Goal: Task Accomplishment & Management: Manage account settings

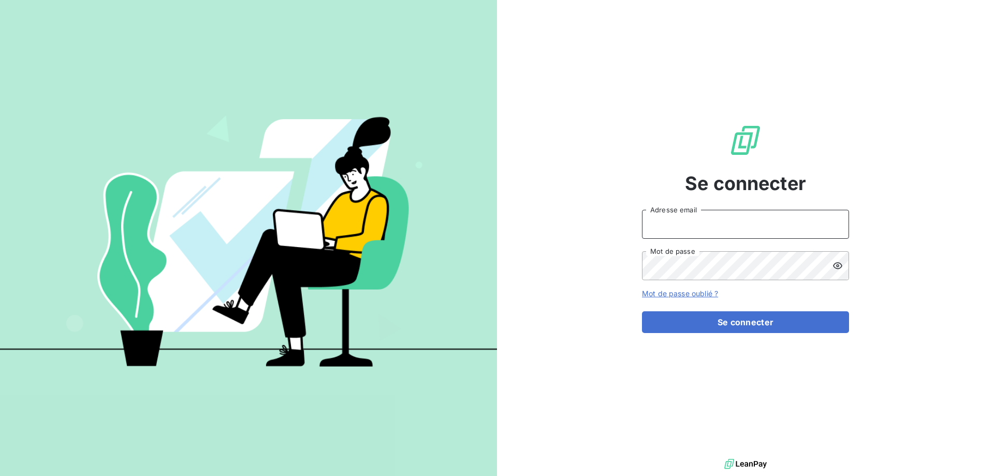
click at [662, 222] on input "Adresse email" at bounding box center [745, 224] width 207 height 29
type input "[PERSON_NAME][EMAIL_ADDRESS][DOMAIN_NAME]"
click at [838, 269] on icon at bounding box center [838, 265] width 10 height 10
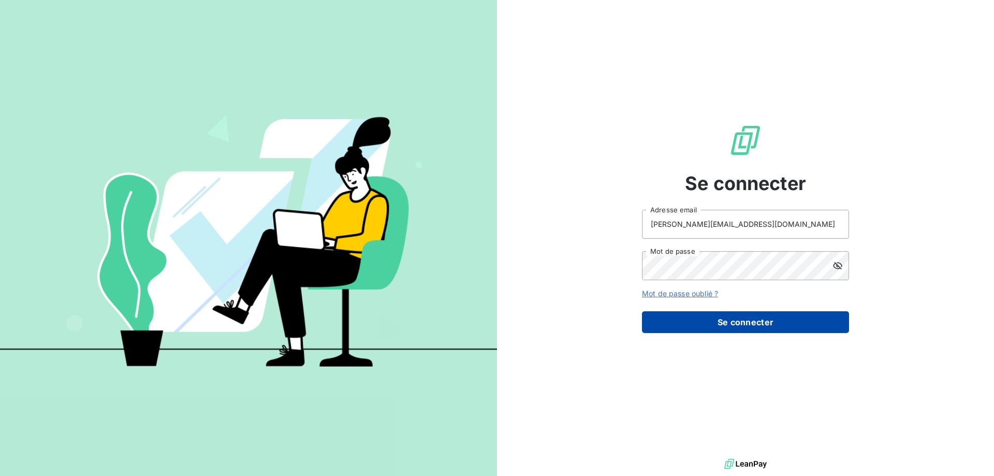
click at [781, 315] on button "Se connecter" at bounding box center [745, 322] width 207 height 22
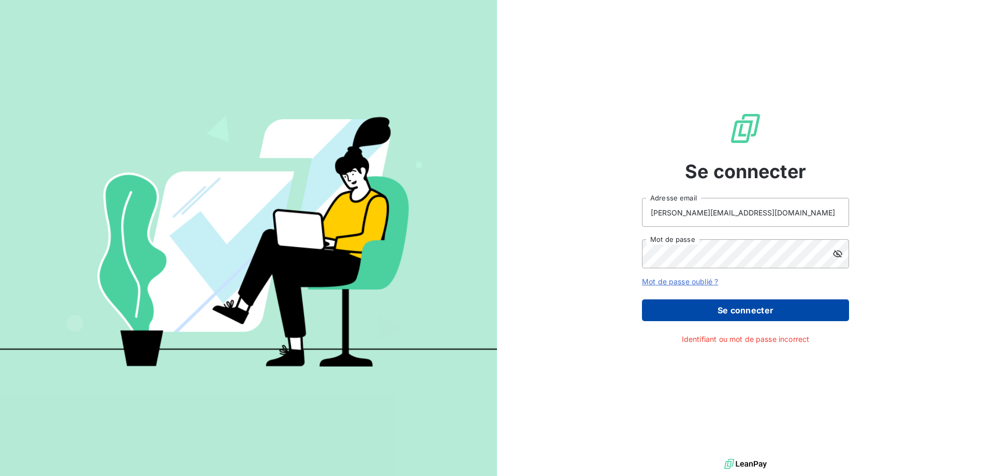
click at [736, 318] on button "Se connecter" at bounding box center [745, 310] width 207 height 22
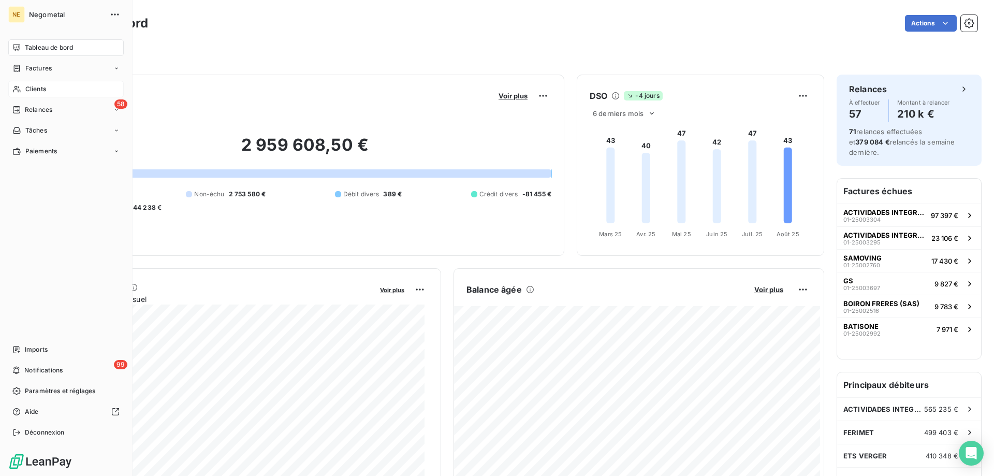
drag, startPoint x: 25, startPoint y: 81, endPoint x: 31, endPoint y: 93, distance: 13.7
click at [31, 93] on span "Clients" at bounding box center [35, 88] width 21 height 9
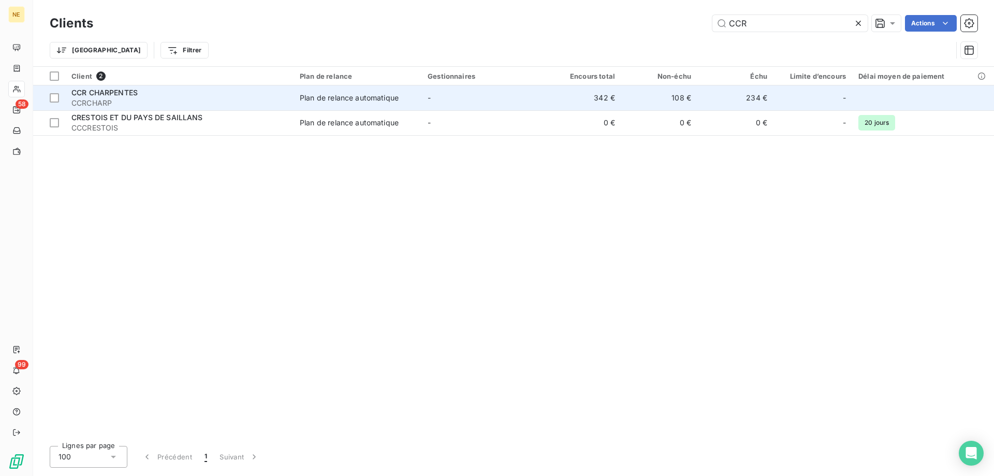
type input "CCR"
click at [191, 93] on div "CCR CHARPENTES" at bounding box center [179, 92] width 216 height 10
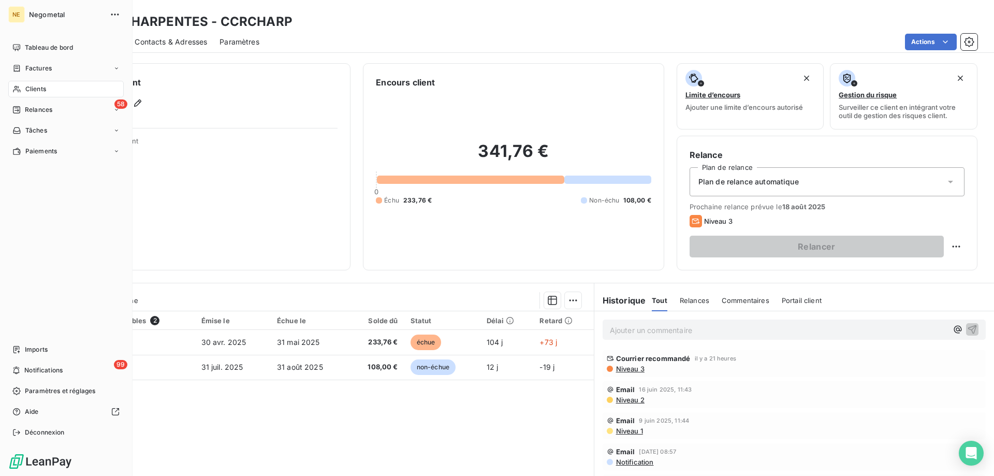
click at [35, 89] on span "Clients" at bounding box center [35, 88] width 21 height 9
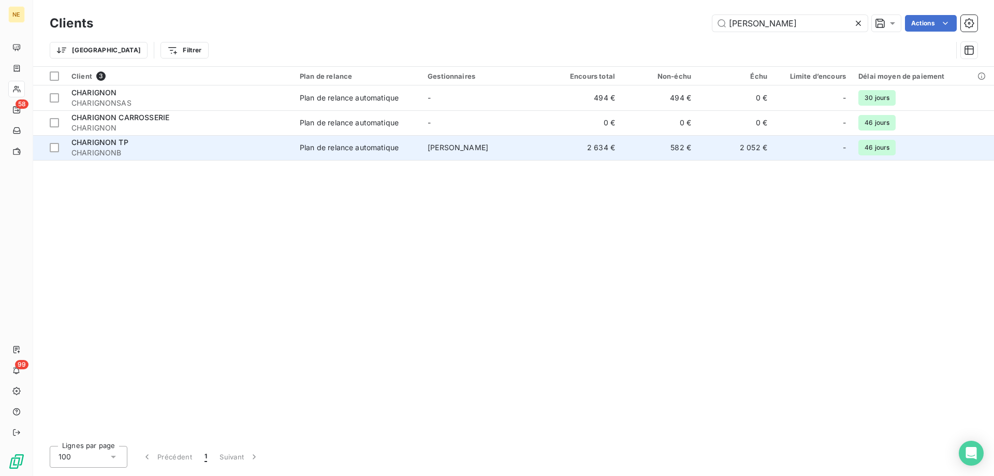
type input "[PERSON_NAME]"
click at [122, 137] on td "CHARIGNON TP CHARIGNONB" at bounding box center [179, 147] width 228 height 25
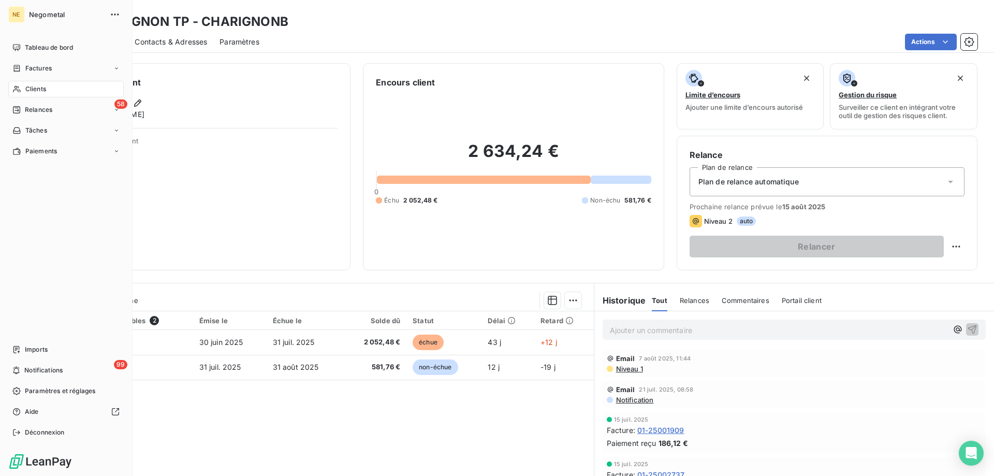
click at [26, 88] on span "Clients" at bounding box center [35, 88] width 21 height 9
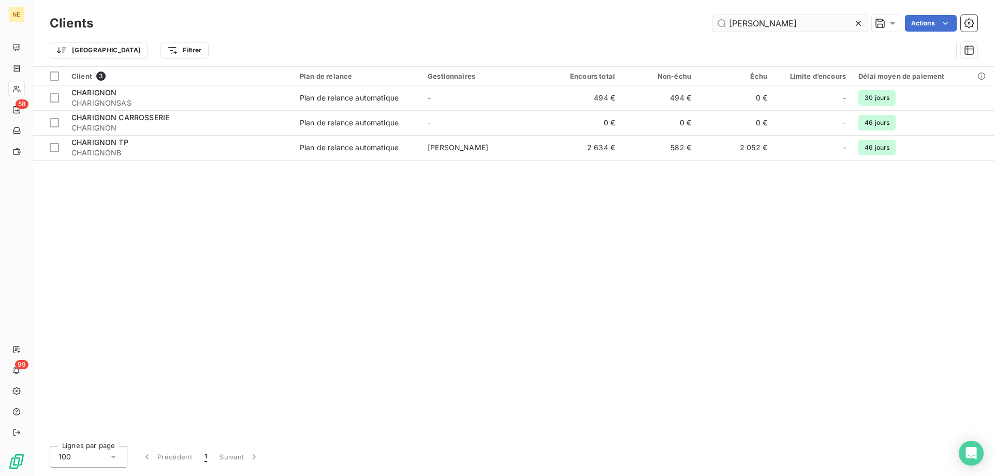
drag, startPoint x: 764, startPoint y: 22, endPoint x: 747, endPoint y: 27, distance: 17.9
click at [747, 27] on input "[PERSON_NAME]" at bounding box center [789, 23] width 155 height 17
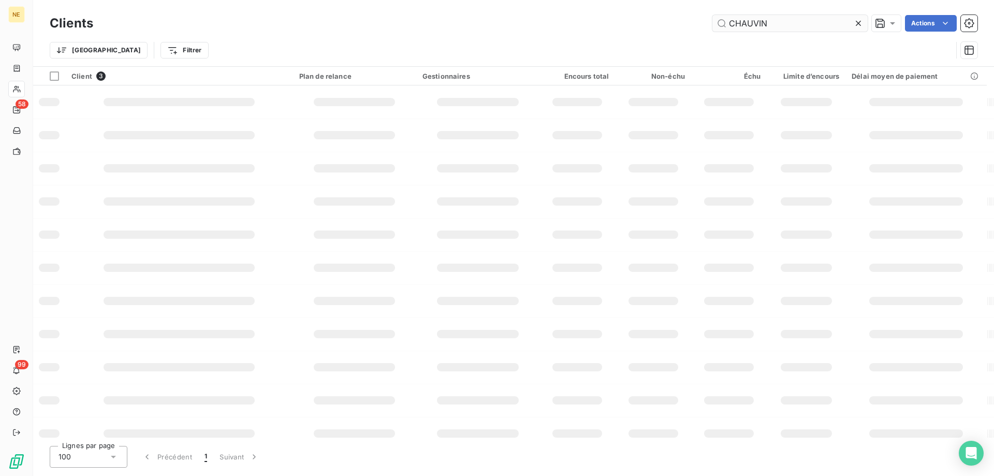
type input "CHAUVIN"
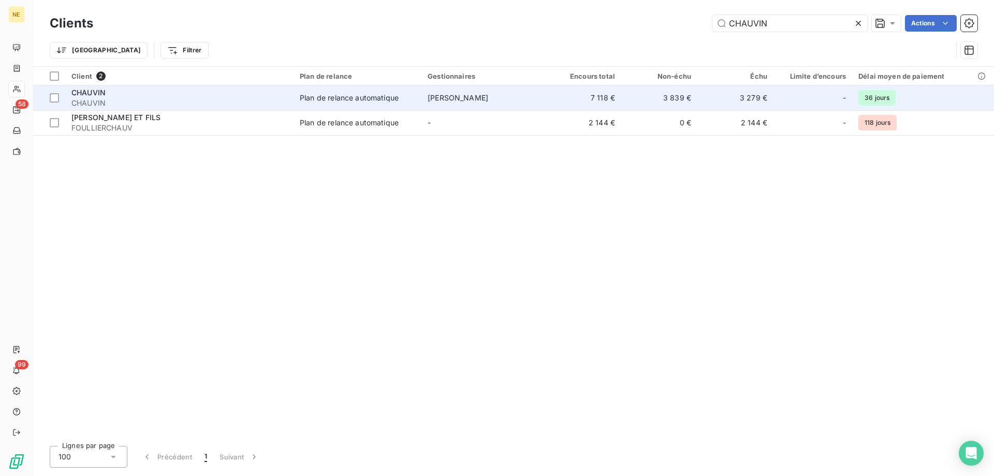
click at [327, 107] on td "Plan de relance automatique" at bounding box center [358, 97] width 128 height 25
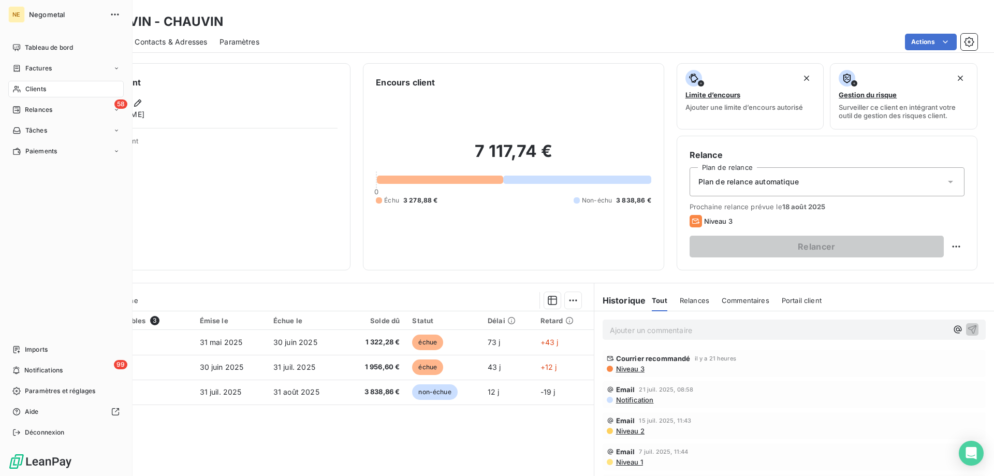
click at [31, 92] on span "Clients" at bounding box center [35, 88] width 21 height 9
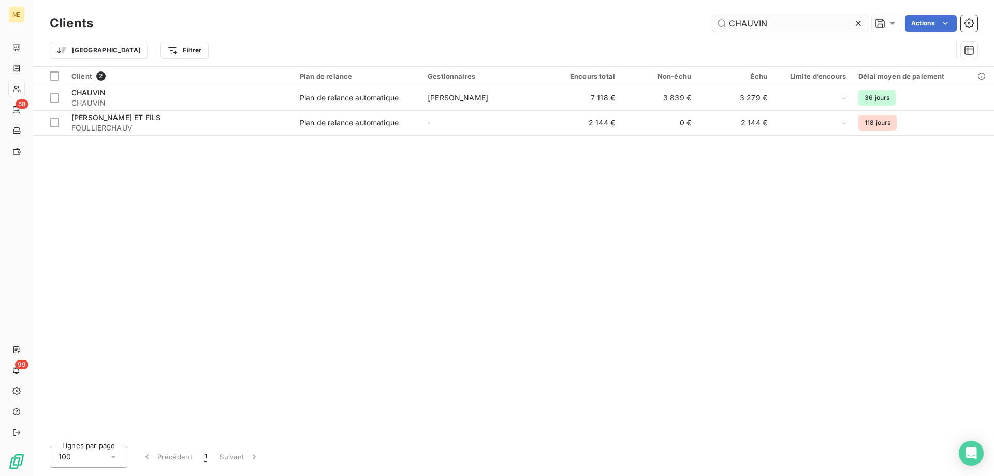
drag, startPoint x: 781, startPoint y: 25, endPoint x: 744, endPoint y: 23, distance: 36.8
click at [744, 23] on input "CHAUVIN" at bounding box center [789, 23] width 155 height 17
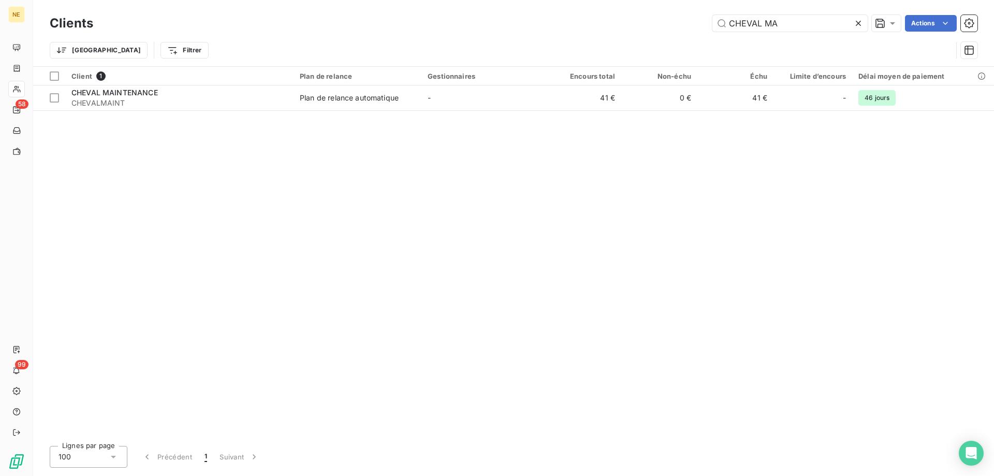
type input "CHEVAL MA"
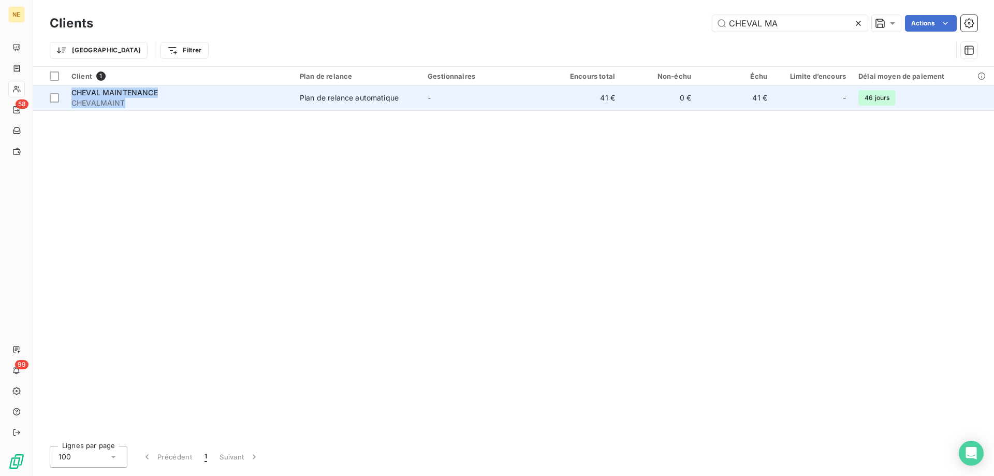
click at [191, 107] on div "Client 1 Plan de relance Gestionnaires Encours total Non-échu Échu Limite d’enc…" at bounding box center [513, 252] width 961 height 371
click at [191, 107] on span "CHEVALMAINT" at bounding box center [179, 103] width 216 height 10
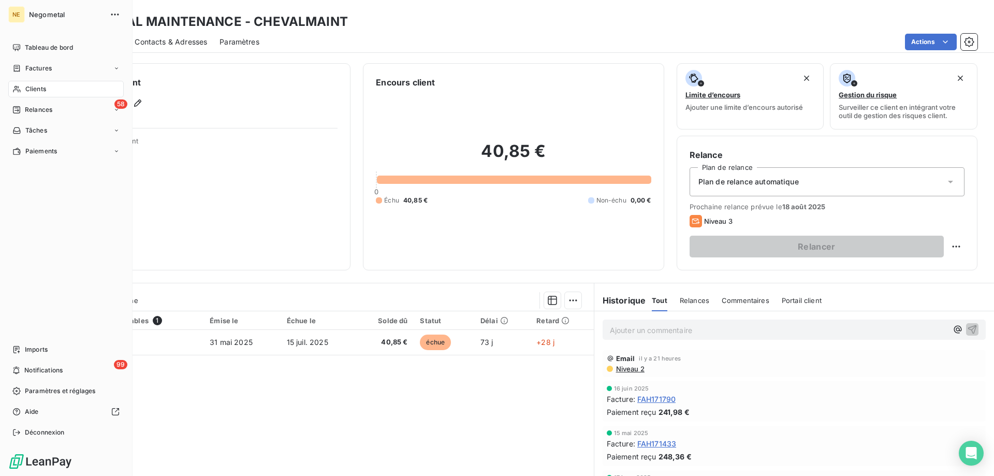
click at [26, 89] on span "Clients" at bounding box center [35, 88] width 21 height 9
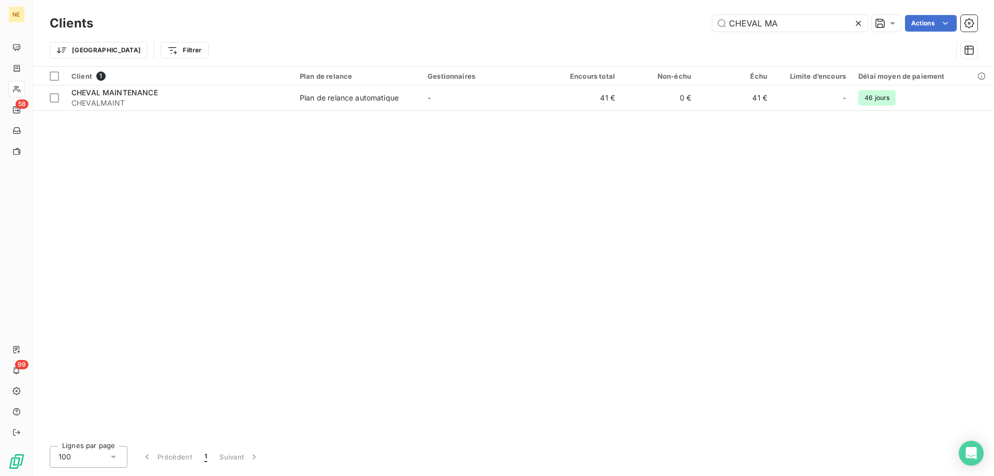
drag, startPoint x: 776, startPoint y: 25, endPoint x: 666, endPoint y: 43, distance: 111.2
click at [666, 43] on div "Clients CHEVAL MA Actions Trier Filtrer" at bounding box center [514, 39] width 928 height 54
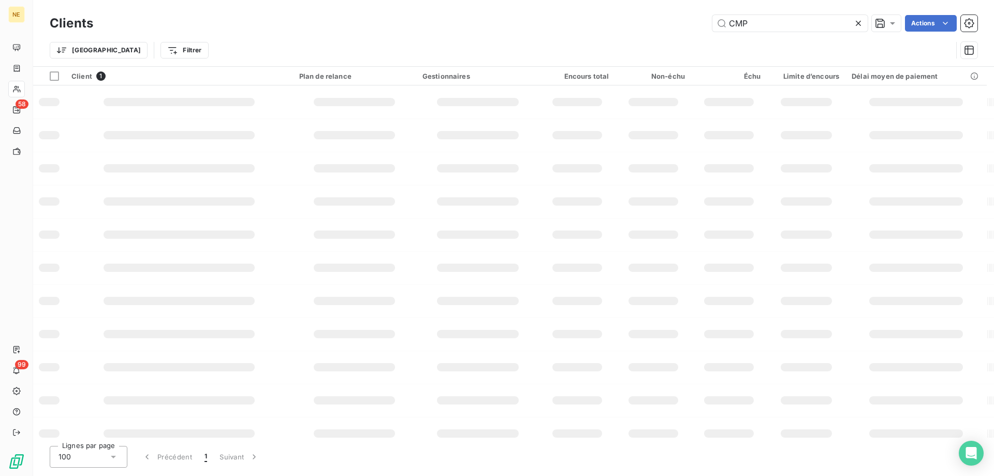
type input "CMP"
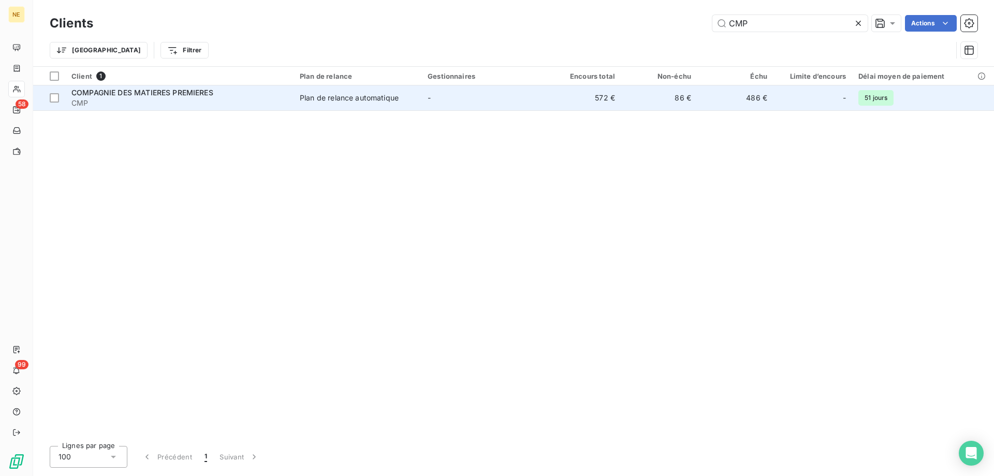
click at [311, 104] on td "Plan de relance automatique" at bounding box center [358, 97] width 128 height 25
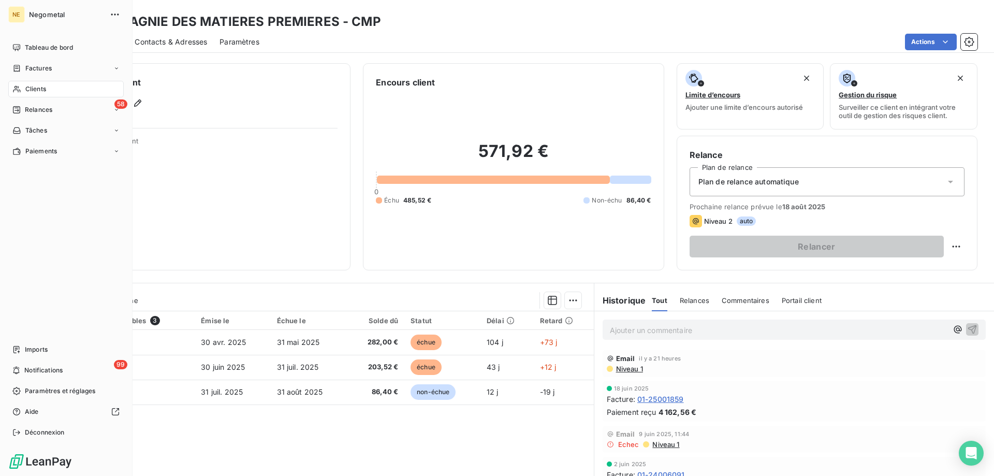
click at [24, 92] on div "Clients" at bounding box center [65, 89] width 115 height 17
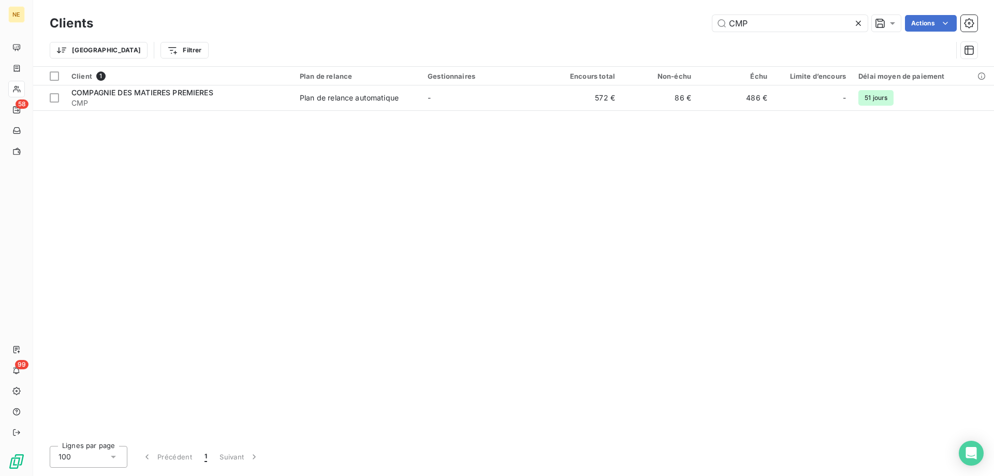
drag, startPoint x: 758, startPoint y: 19, endPoint x: 704, endPoint y: 29, distance: 55.8
click at [704, 29] on div "CMP Actions" at bounding box center [542, 23] width 872 height 17
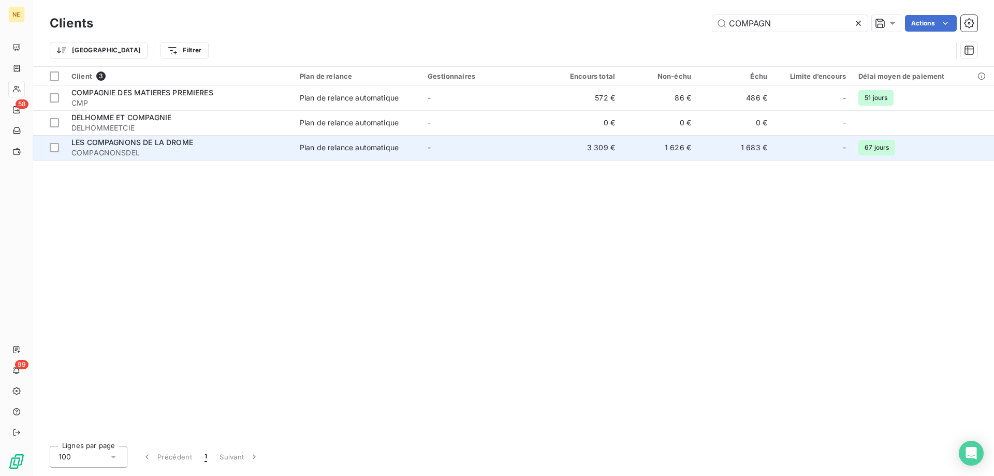
type input "COMPAGN"
click at [145, 151] on span "COMPAGNONSDEL" at bounding box center [179, 153] width 216 height 10
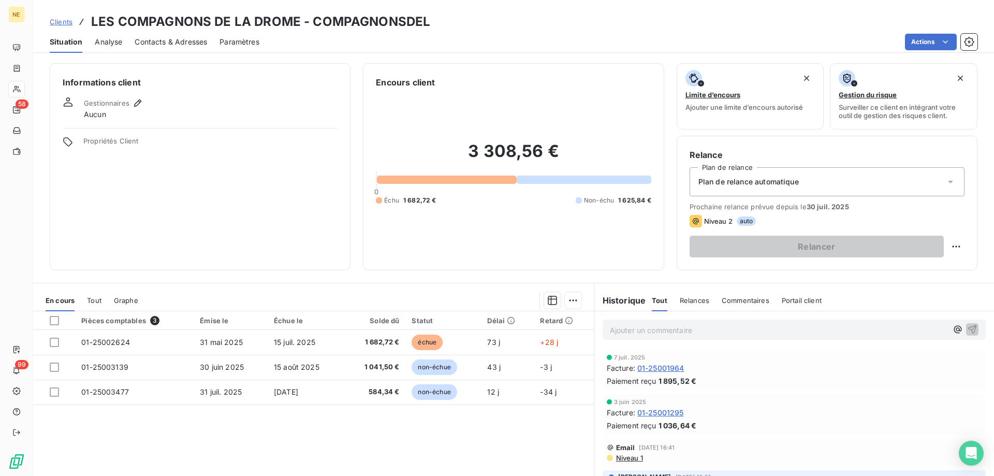
click at [171, 42] on span "Contacts & Adresses" at bounding box center [171, 42] width 72 height 10
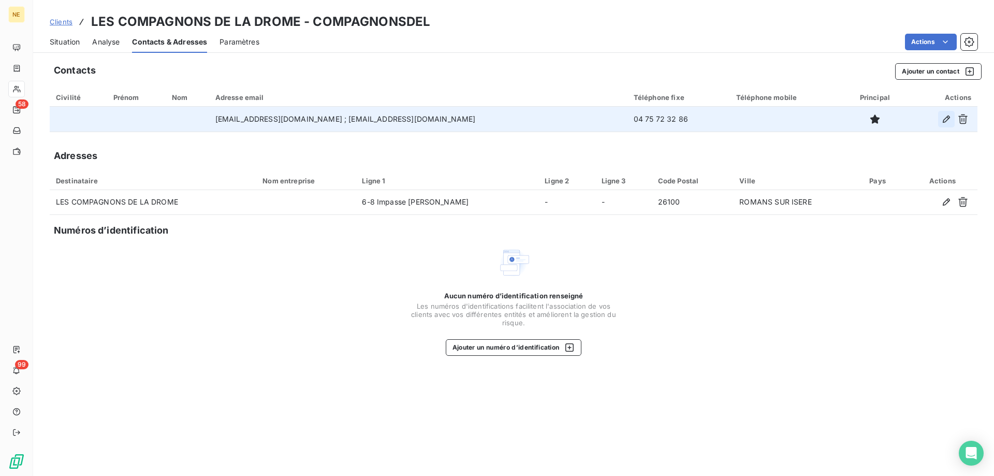
click at [947, 120] on icon "button" at bounding box center [946, 119] width 10 height 10
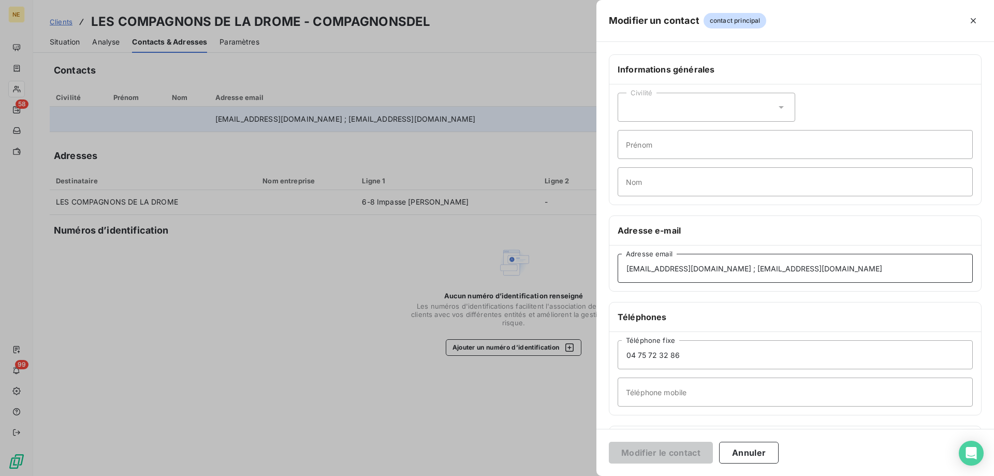
drag, startPoint x: 798, startPoint y: 276, endPoint x: 567, endPoint y: 278, distance: 230.9
click at [565, 475] on div "Modifier un contact contact principal Informations générales Civilité Prénom No…" at bounding box center [497, 476] width 994 height 0
paste input "drome"
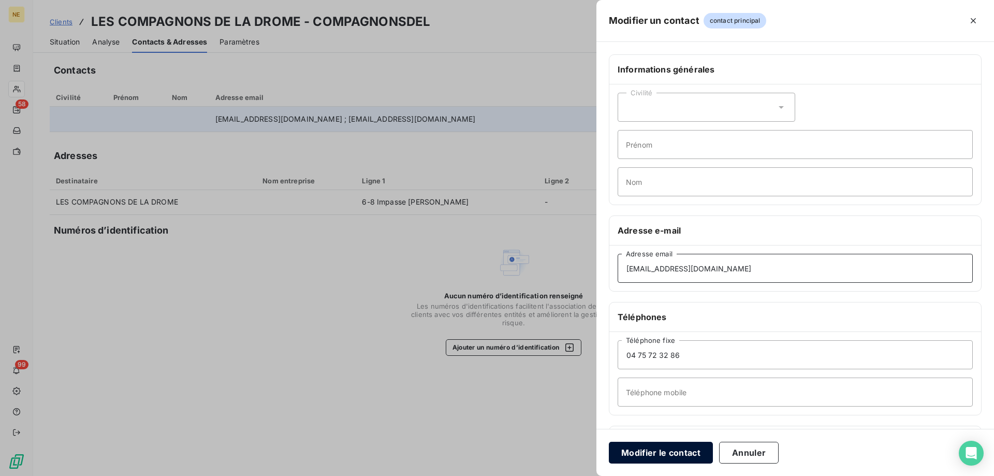
type input "[EMAIL_ADDRESS][DOMAIN_NAME]"
click at [668, 460] on button "Modifier le contact" at bounding box center [661, 453] width 104 height 22
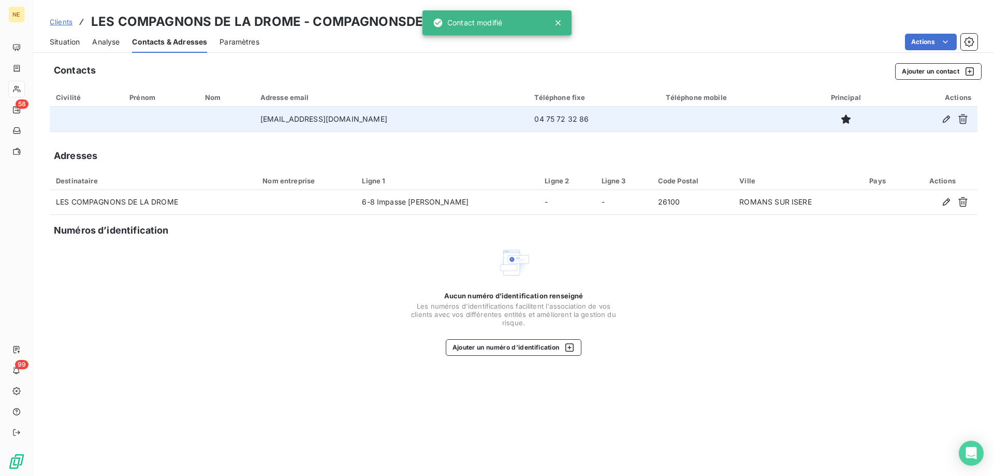
click at [64, 39] on span "Situation" at bounding box center [65, 42] width 30 height 10
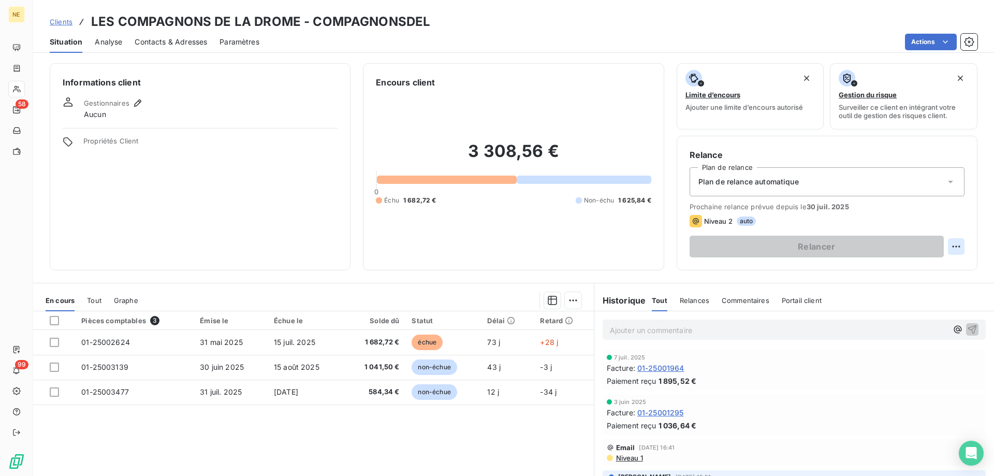
click at [952, 245] on html "NE 58 99 Clients LES COMPAGNONS DE LA DROME - COMPAGNONSDEL Situation Analyse C…" at bounding box center [497, 238] width 994 height 476
click at [901, 265] on div "Replanifier cette action" at bounding box center [906, 269] width 93 height 17
select select "7"
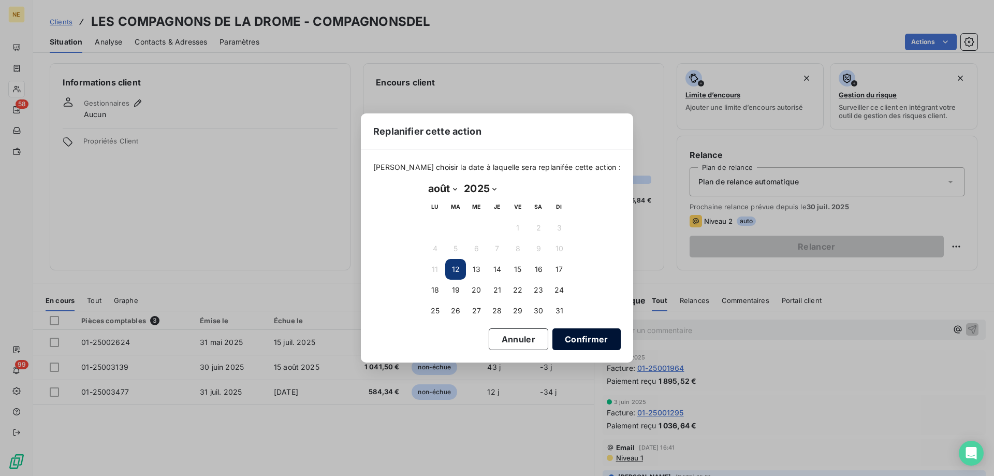
click at [568, 336] on button "Confirmer" at bounding box center [586, 339] width 68 height 22
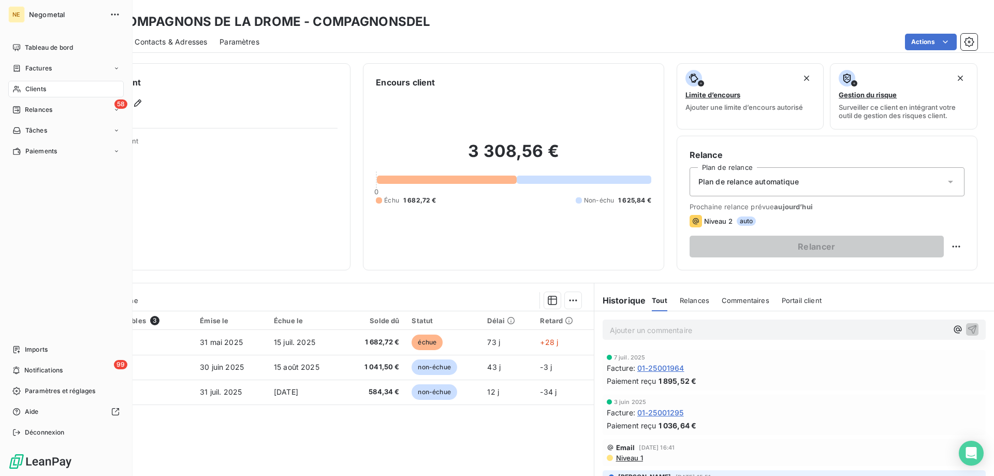
click at [35, 92] on span "Clients" at bounding box center [35, 88] width 21 height 9
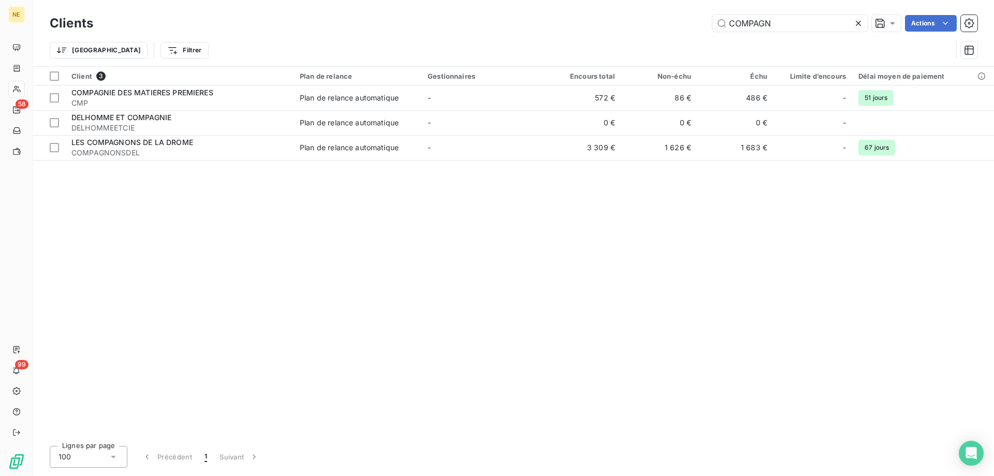
drag, startPoint x: 783, startPoint y: 26, endPoint x: 703, endPoint y: 26, distance: 79.7
click at [703, 26] on div "COMPAGN Actions" at bounding box center [542, 23] width 872 height 17
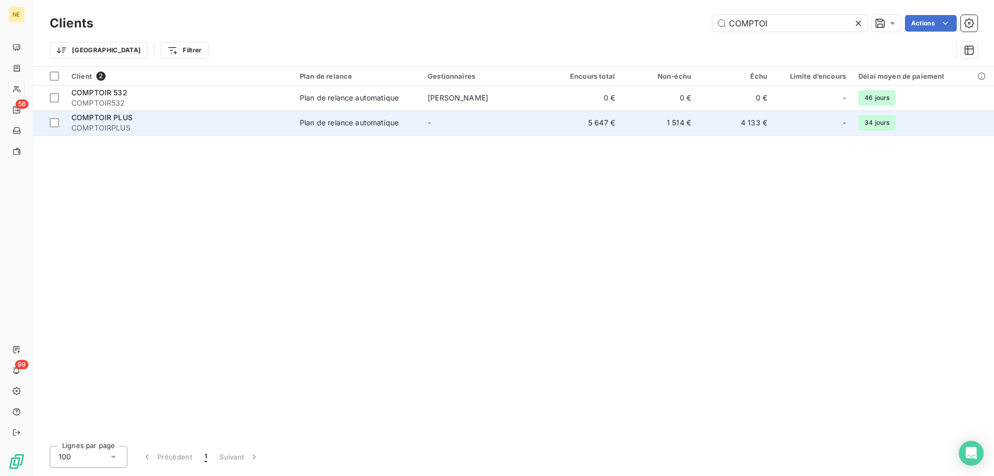
type input "COMPTOI"
click at [318, 115] on td "Plan de relance automatique" at bounding box center [358, 122] width 128 height 25
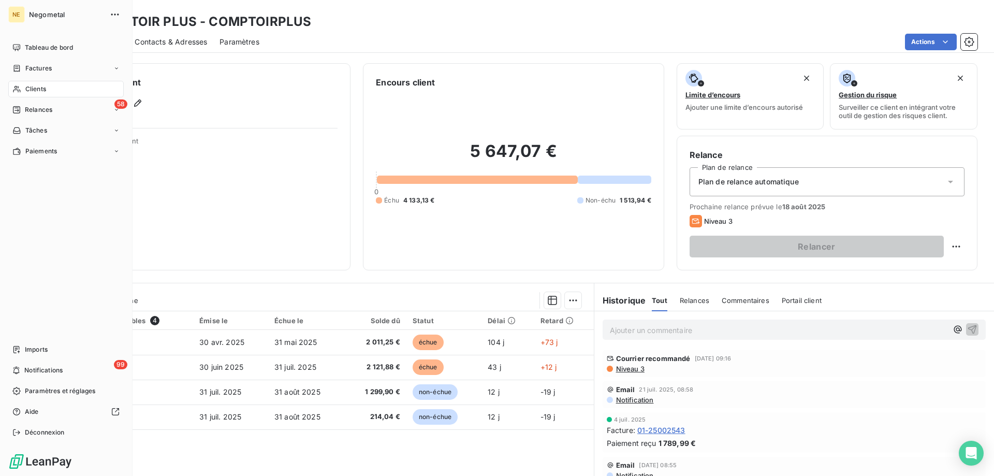
click at [27, 84] on div "Clients" at bounding box center [65, 89] width 115 height 17
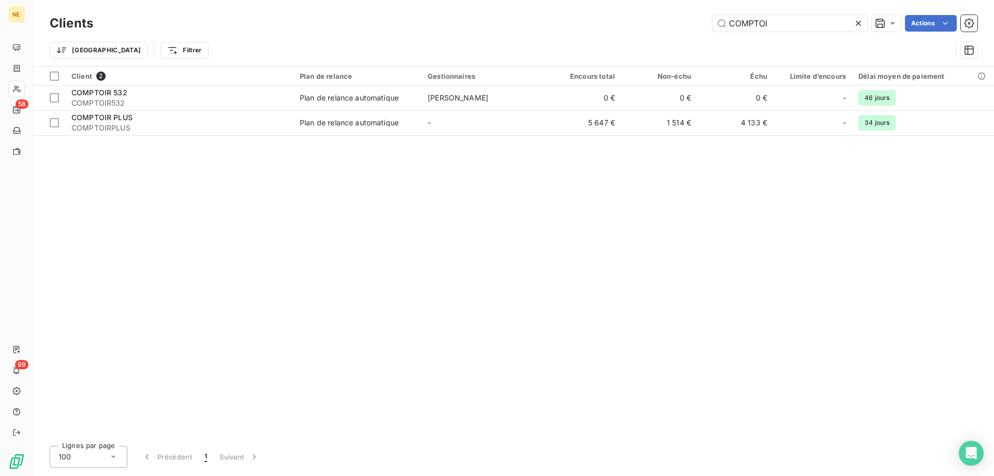
drag, startPoint x: 776, startPoint y: 26, endPoint x: 664, endPoint y: 25, distance: 112.4
click at [663, 25] on div "COMPTOI Actions" at bounding box center [542, 23] width 872 height 17
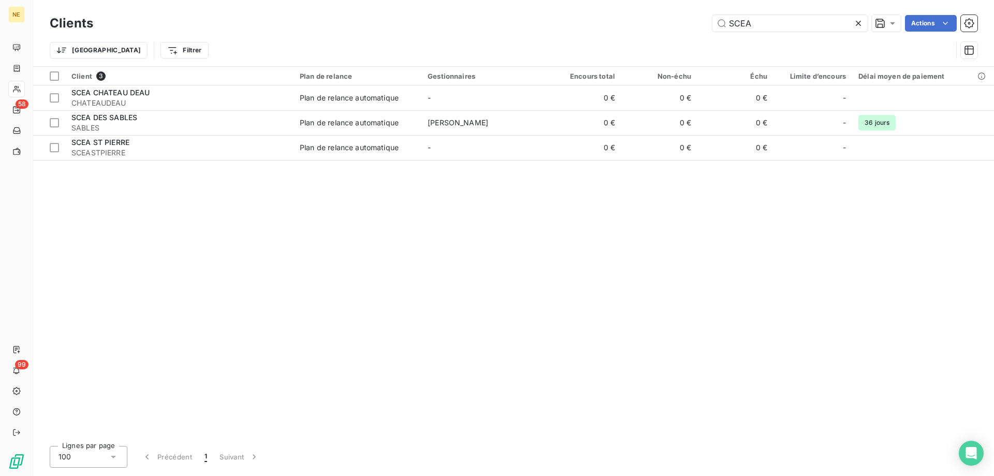
drag, startPoint x: 758, startPoint y: 24, endPoint x: 680, endPoint y: 26, distance: 77.7
click at [680, 26] on div "SCEA Actions" at bounding box center [542, 23] width 872 height 17
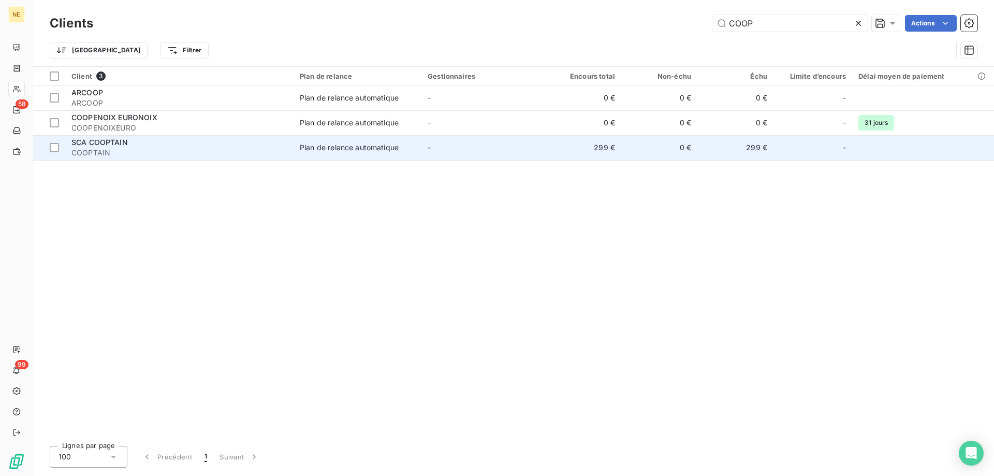
type input "COOP"
click at [93, 146] on span "SCA COOPTAIN" at bounding box center [99, 142] width 56 height 9
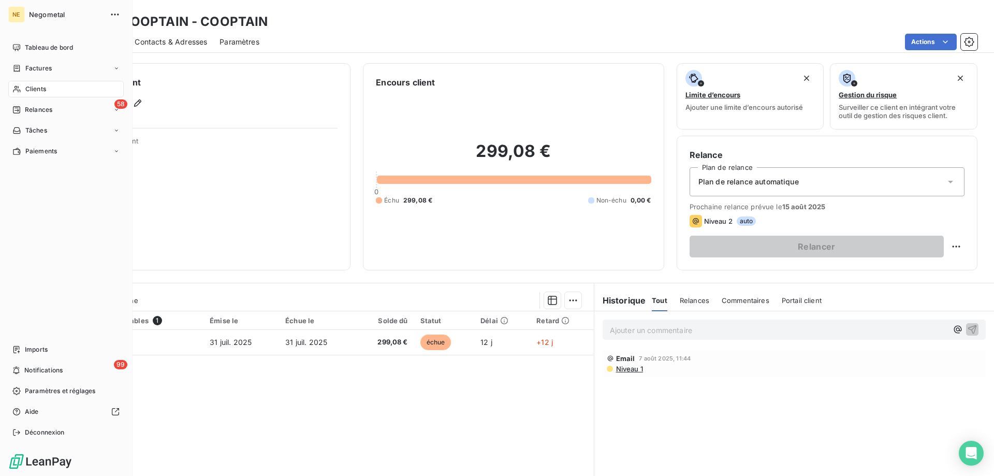
click at [37, 83] on div "Clients" at bounding box center [65, 89] width 115 height 17
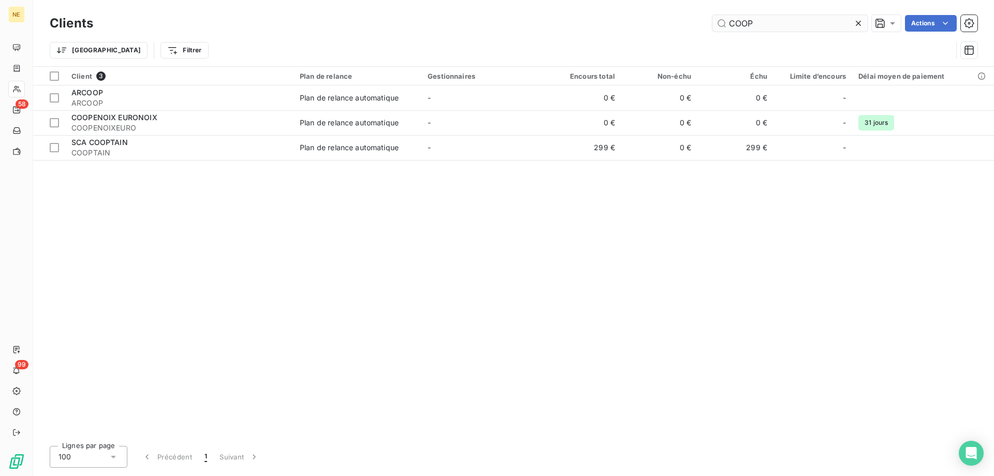
drag, startPoint x: 760, startPoint y: 33, endPoint x: 742, endPoint y: 28, distance: 18.2
click at [742, 28] on div "Clients COOP Actions" at bounding box center [514, 23] width 928 height 22
drag, startPoint x: 756, startPoint y: 25, endPoint x: 680, endPoint y: 22, distance: 76.2
click at [680, 22] on div "COOP Actions" at bounding box center [542, 23] width 872 height 17
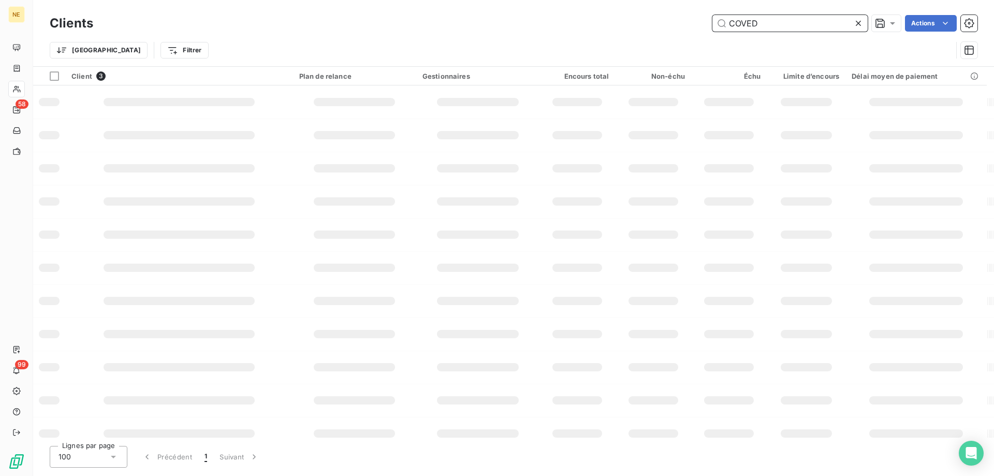
type input "COVED"
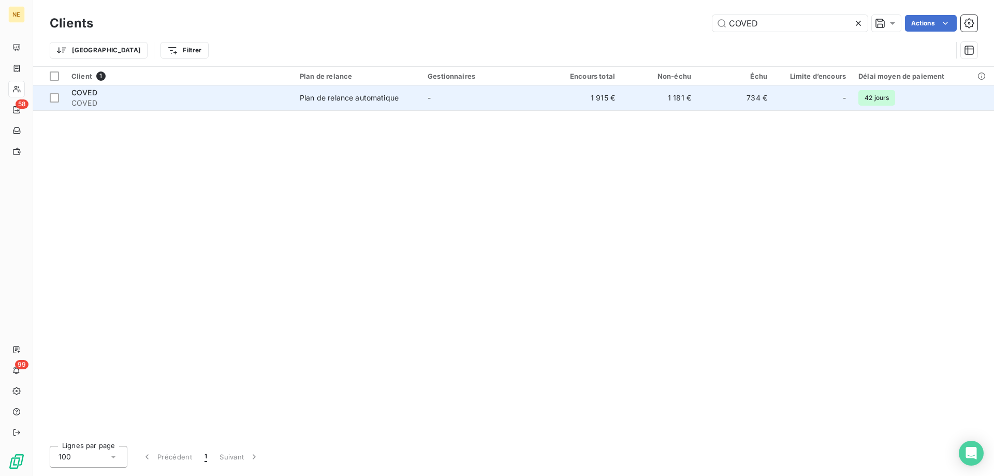
click at [383, 103] on div "Plan de relance automatique" at bounding box center [349, 98] width 99 height 10
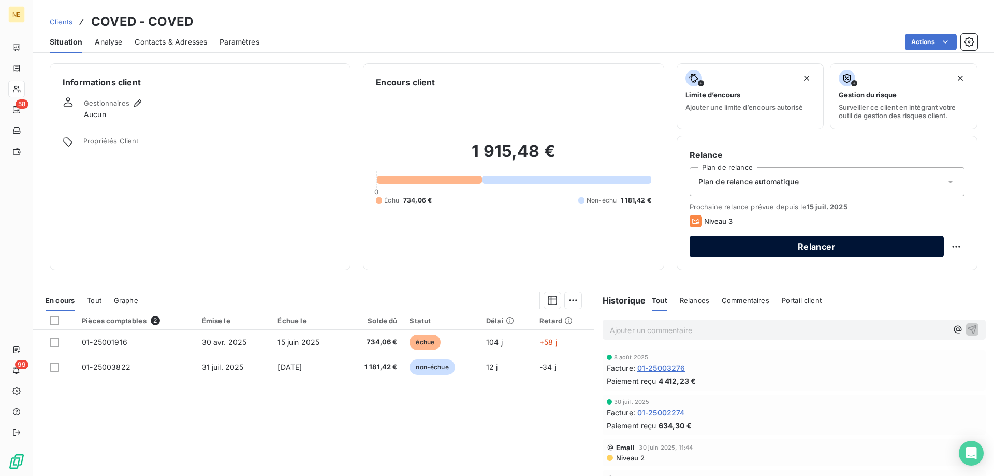
click at [804, 244] on button "Relancer" at bounding box center [817, 247] width 254 height 22
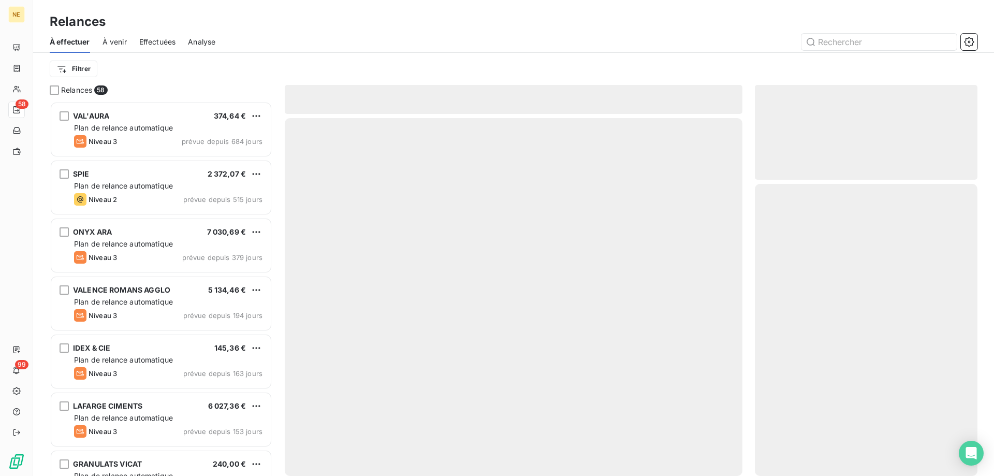
scroll to position [367, 215]
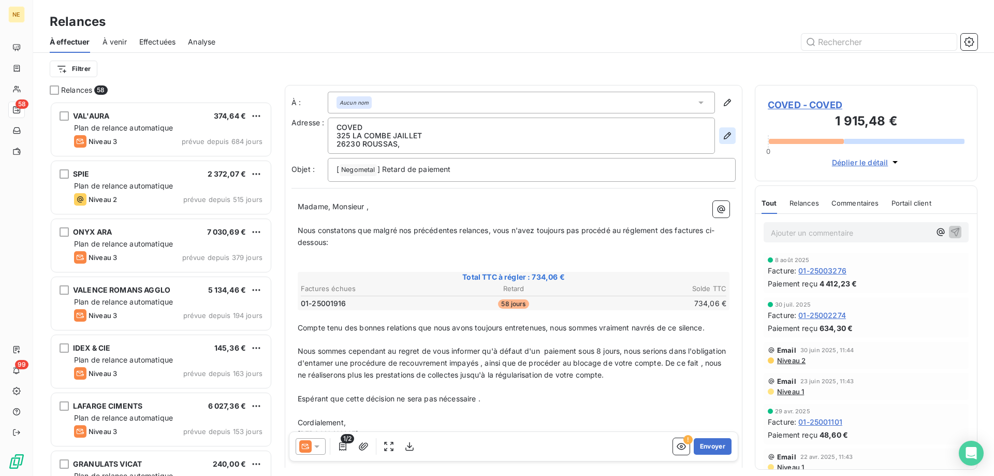
click at [723, 137] on icon "button" at bounding box center [727, 135] width 10 height 10
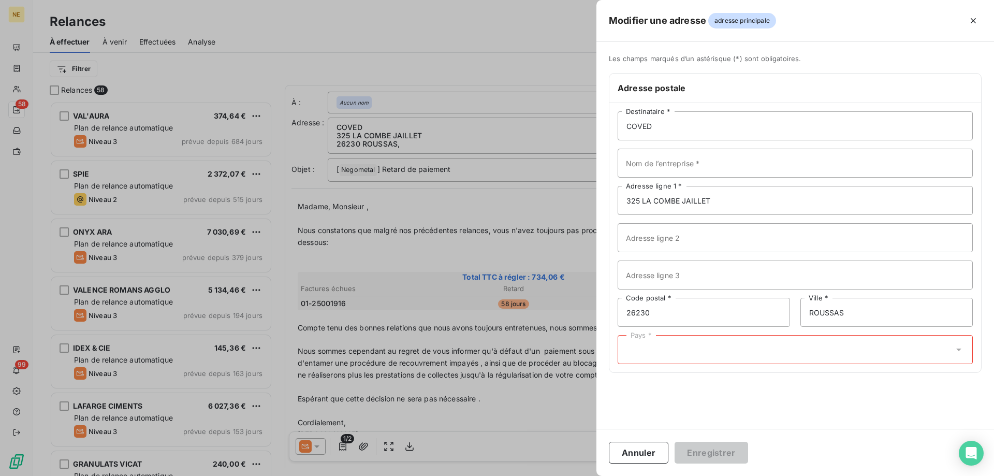
click at [739, 347] on div "Pays *" at bounding box center [795, 349] width 355 height 29
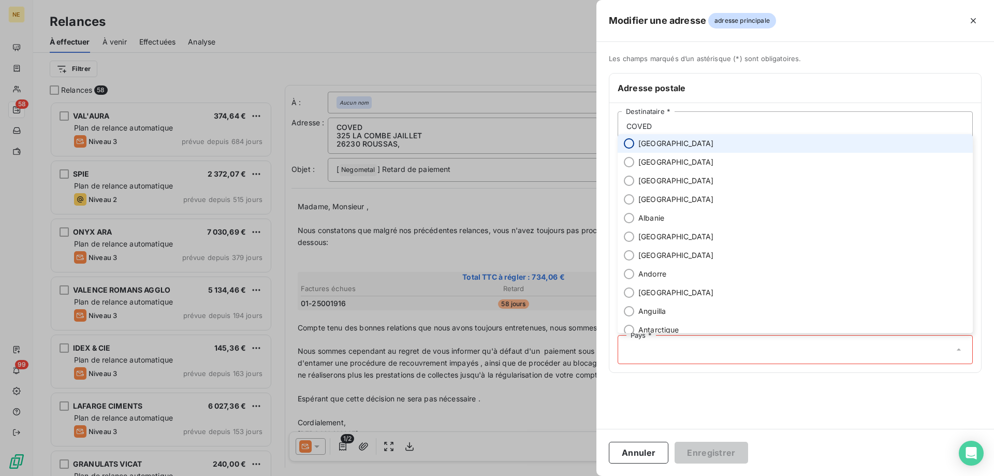
click at [630, 146] on input "radio" at bounding box center [629, 143] width 10 height 10
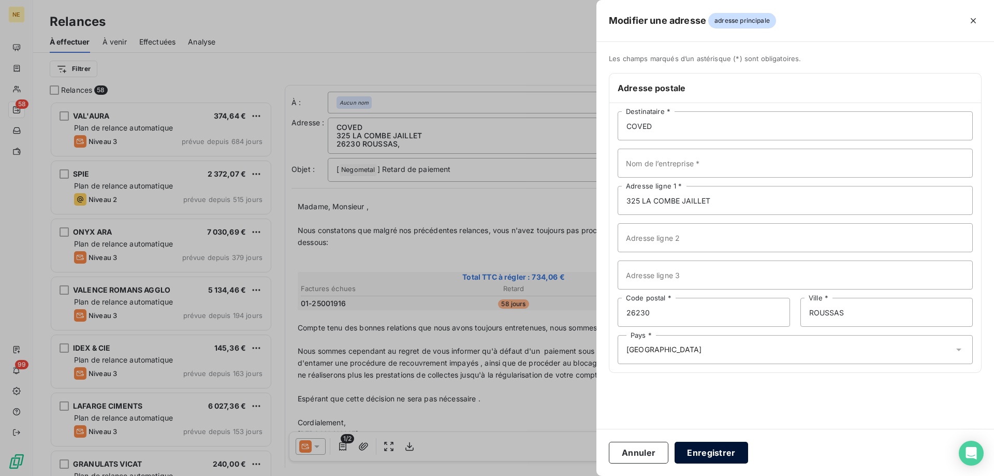
click at [714, 450] on button "Enregistrer" at bounding box center [712, 453] width 74 height 22
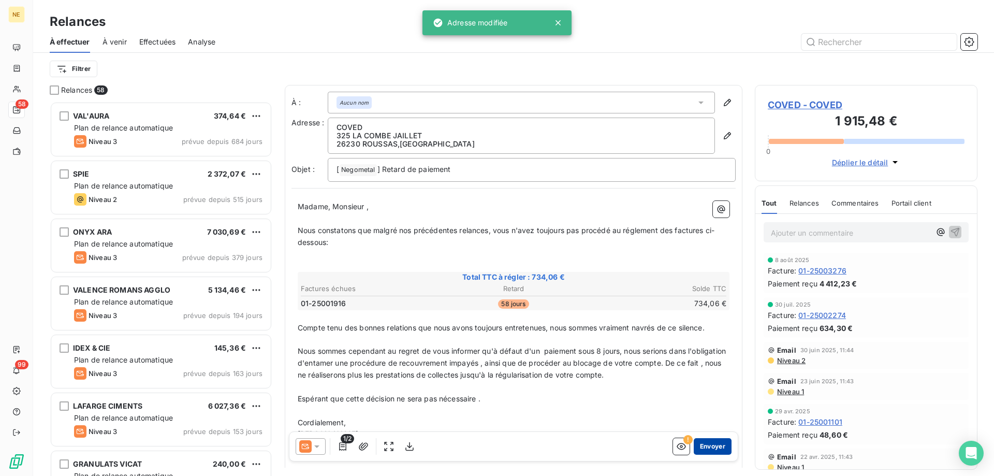
click at [708, 454] on button "Envoyer" at bounding box center [713, 446] width 38 height 17
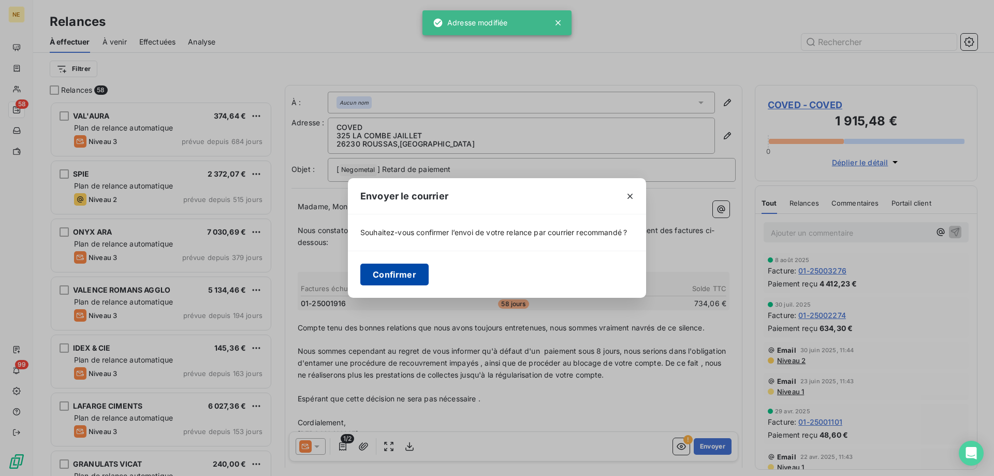
click at [391, 268] on button "Confirmer" at bounding box center [394, 275] width 68 height 22
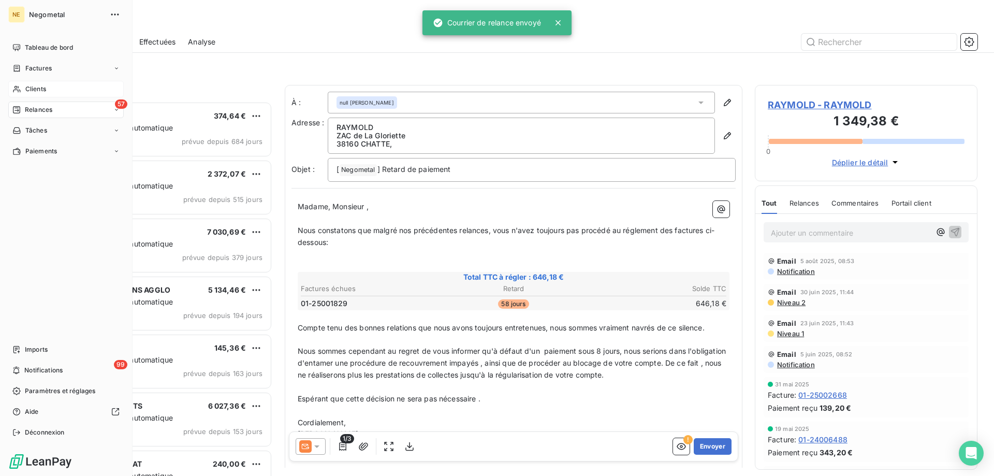
click at [24, 92] on div "Clients" at bounding box center [65, 89] width 115 height 17
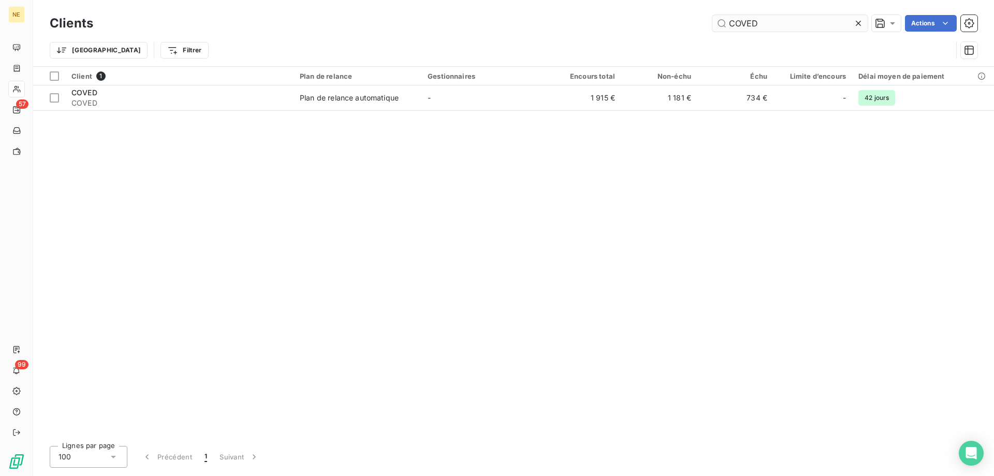
drag, startPoint x: 757, startPoint y: 26, endPoint x: 731, endPoint y: 22, distance: 27.2
click at [731, 22] on input "COVED" at bounding box center [789, 23] width 155 height 17
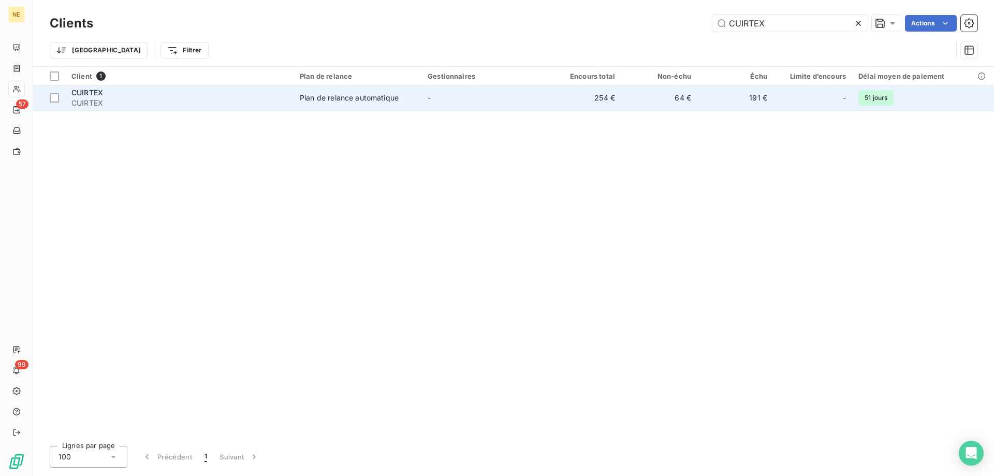
type input "CUIRTEX"
click at [423, 97] on td "-" at bounding box center [483, 97] width 124 height 25
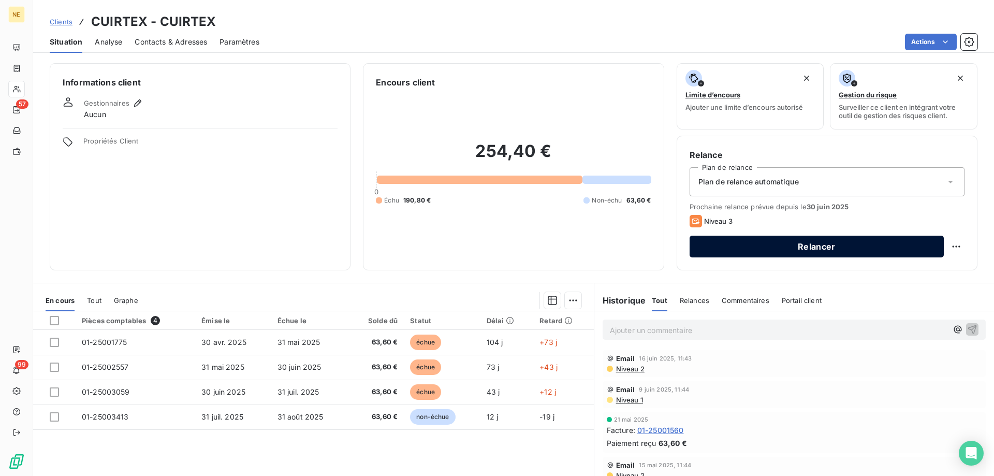
click at [784, 247] on button "Relancer" at bounding box center [817, 247] width 254 height 22
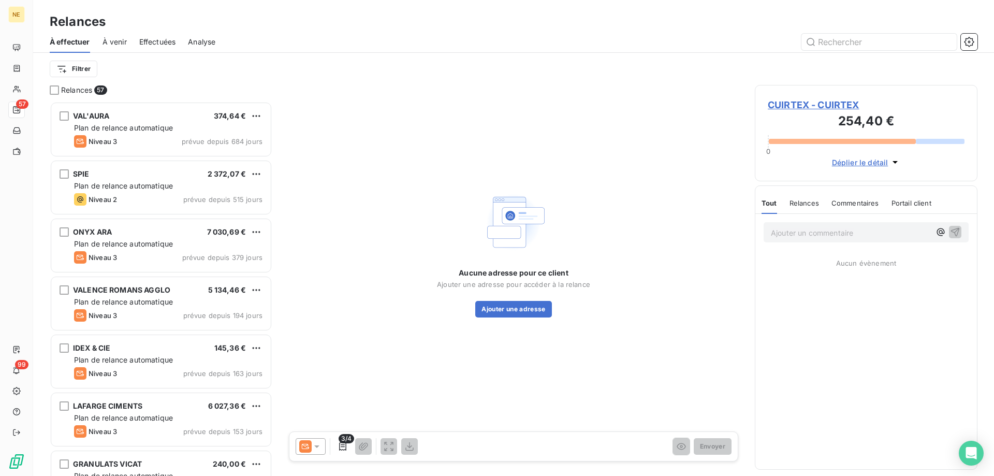
scroll to position [367, 215]
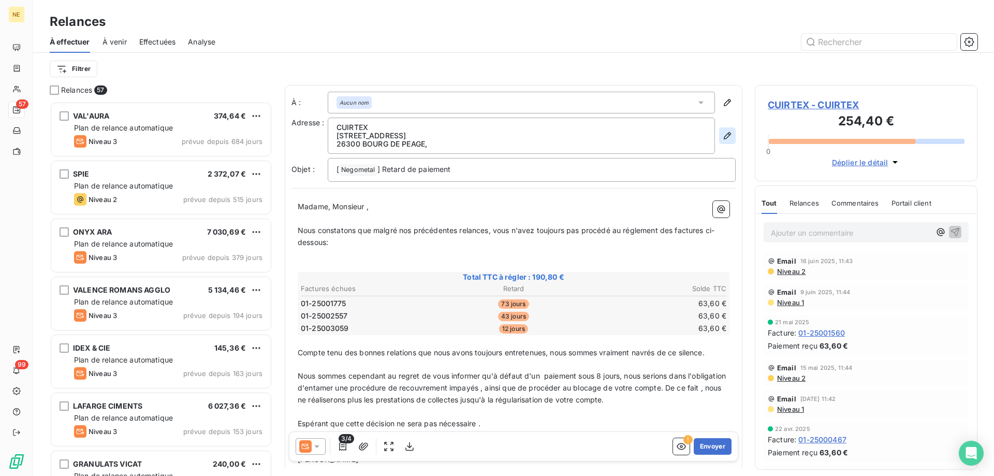
click at [725, 134] on button "button" at bounding box center [727, 135] width 17 height 17
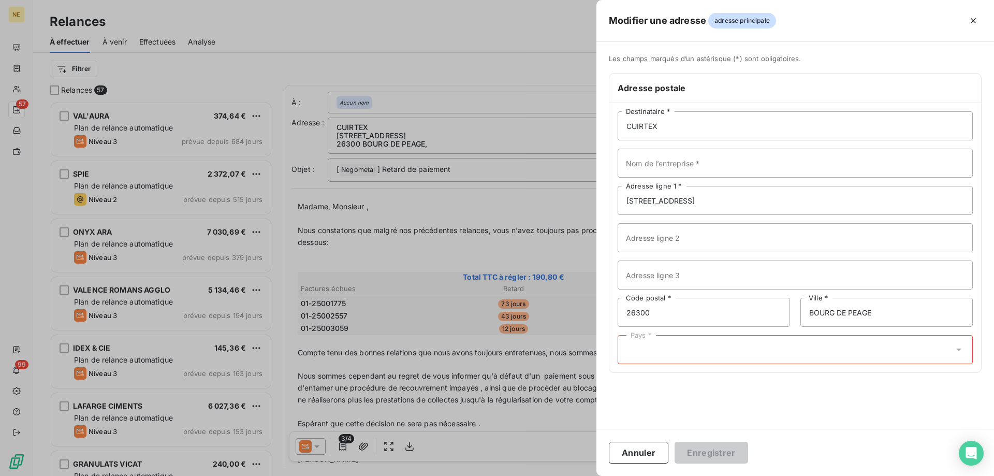
click at [724, 353] on div "Pays *" at bounding box center [795, 349] width 355 height 29
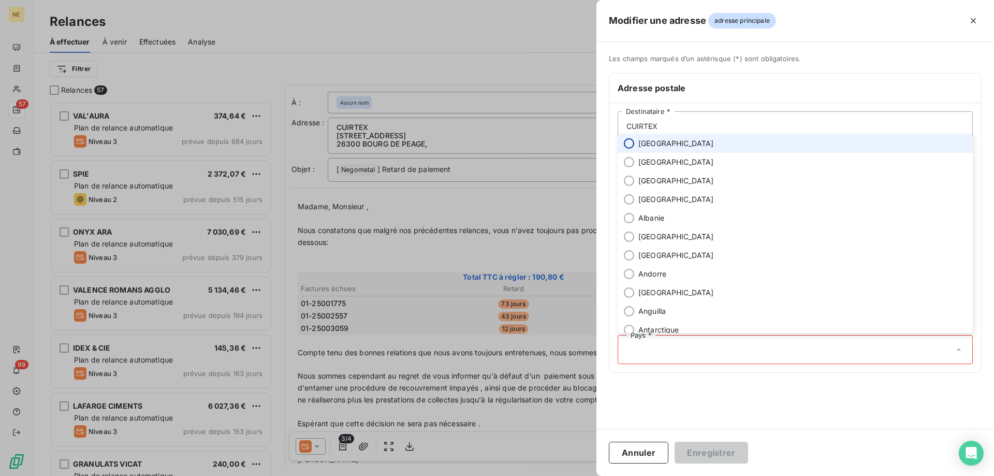
click at [624, 145] on input "radio" at bounding box center [629, 143] width 10 height 10
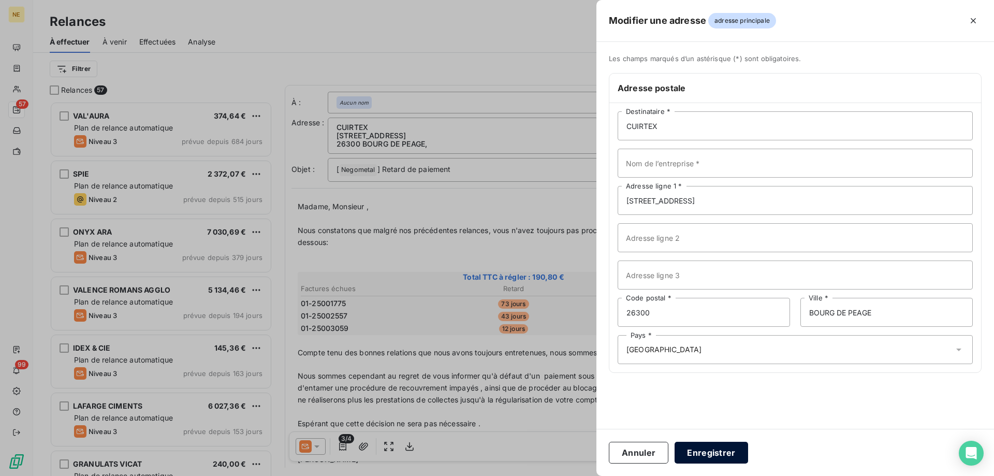
click at [719, 454] on button "Enregistrer" at bounding box center [712, 453] width 74 height 22
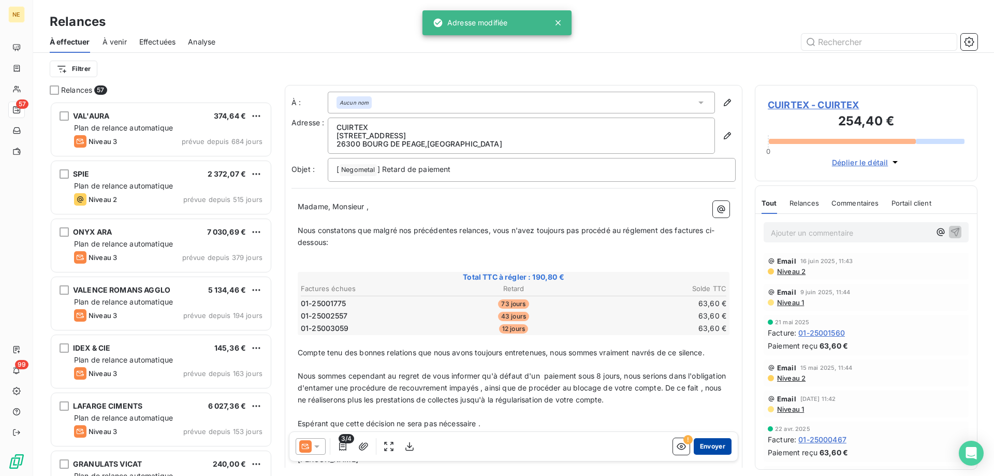
click at [706, 443] on button "Envoyer" at bounding box center [713, 446] width 38 height 17
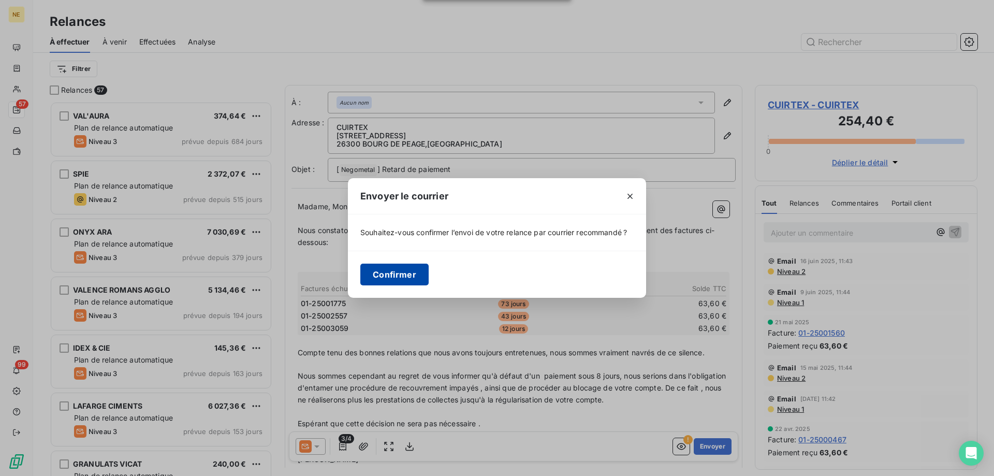
click at [388, 268] on button "Confirmer" at bounding box center [394, 275] width 68 height 22
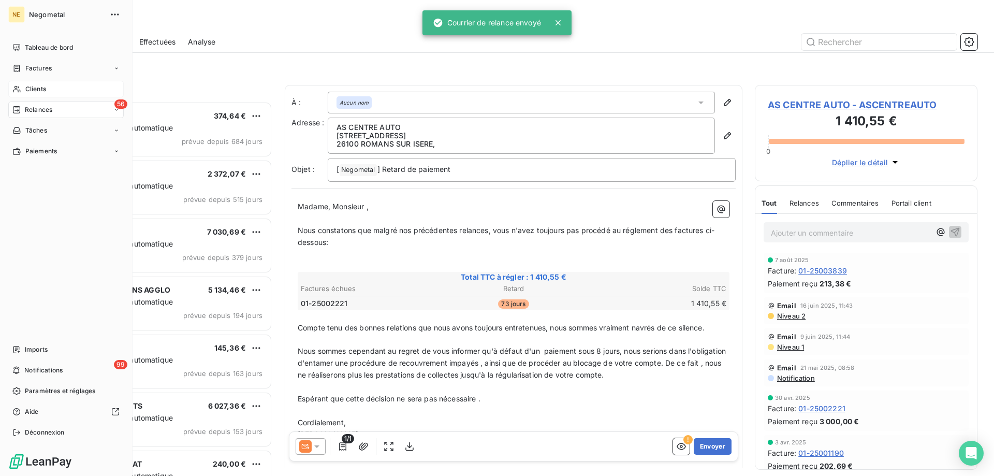
click at [22, 87] on div "Clients" at bounding box center [65, 89] width 115 height 17
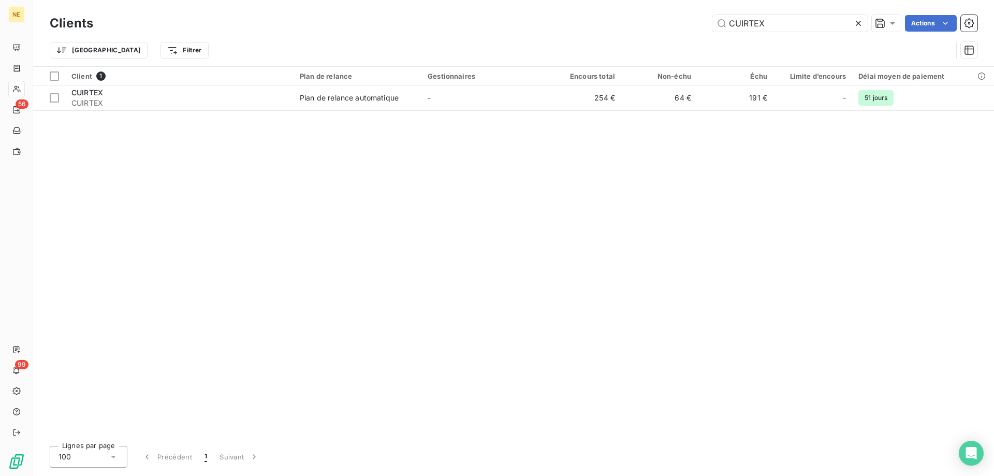
drag, startPoint x: 767, startPoint y: 27, endPoint x: 693, endPoint y: 16, distance: 75.4
click at [693, 16] on div "CUIRTEX Actions" at bounding box center [542, 23] width 872 height 17
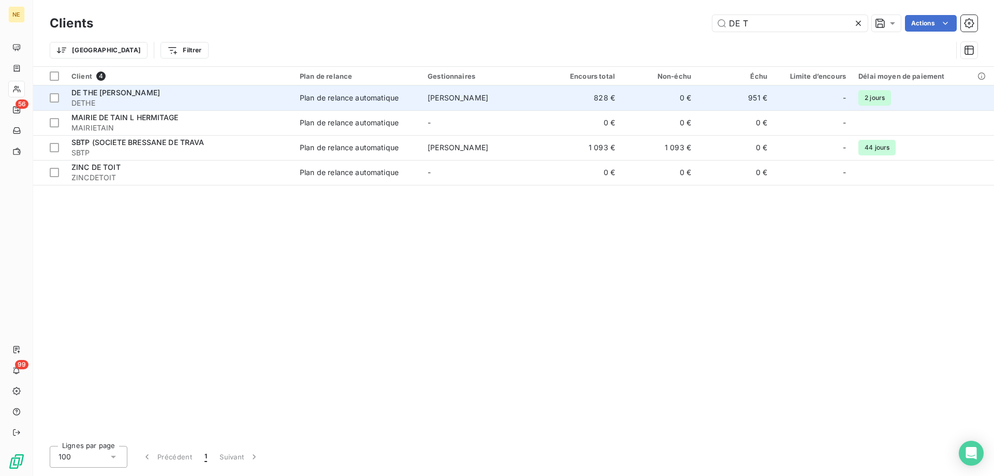
type input "DE T"
click at [146, 101] on span "DETHE" at bounding box center [179, 103] width 216 height 10
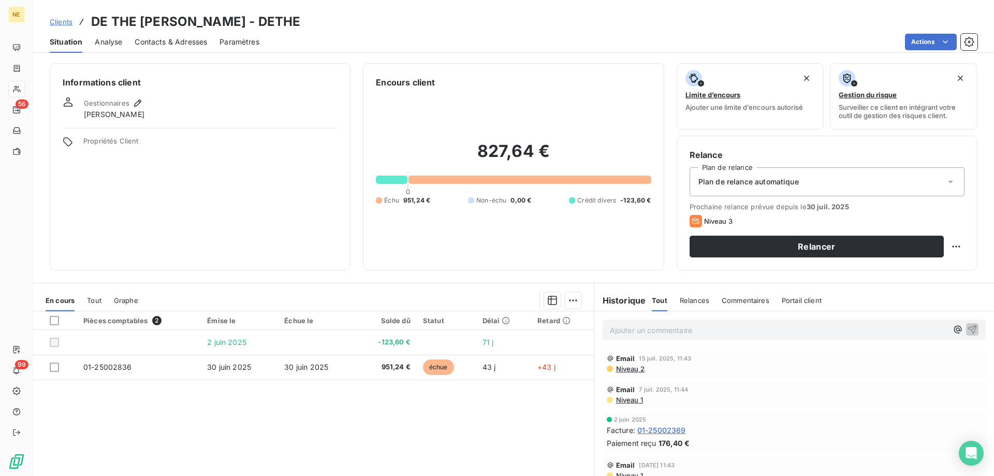
click at [653, 328] on p "Ajouter un commentaire ﻿" at bounding box center [779, 330] width 338 height 13
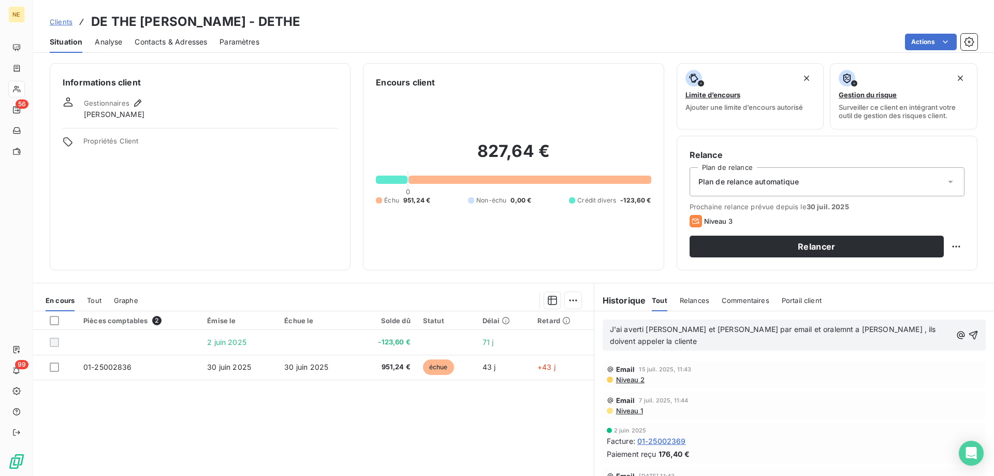
click at [757, 330] on span "J'ai averti [PERSON_NAME] et [PERSON_NAME] par email et oralemnt a [PERSON_NAME…" at bounding box center [774, 335] width 328 height 21
click at [807, 361] on div "Email [DATE] 11:43 Niveau 2" at bounding box center [794, 374] width 383 height 27
click at [969, 331] on icon "button" at bounding box center [973, 335] width 9 height 9
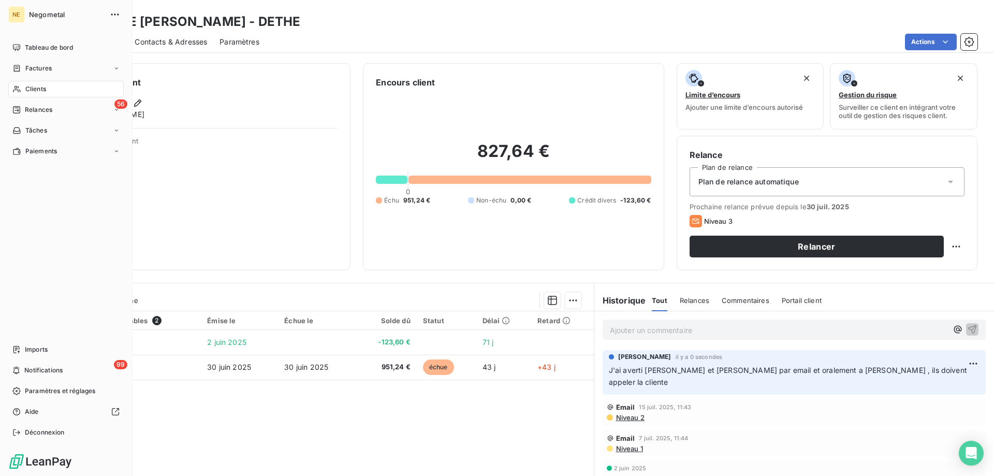
click at [33, 92] on span "Clients" at bounding box center [35, 88] width 21 height 9
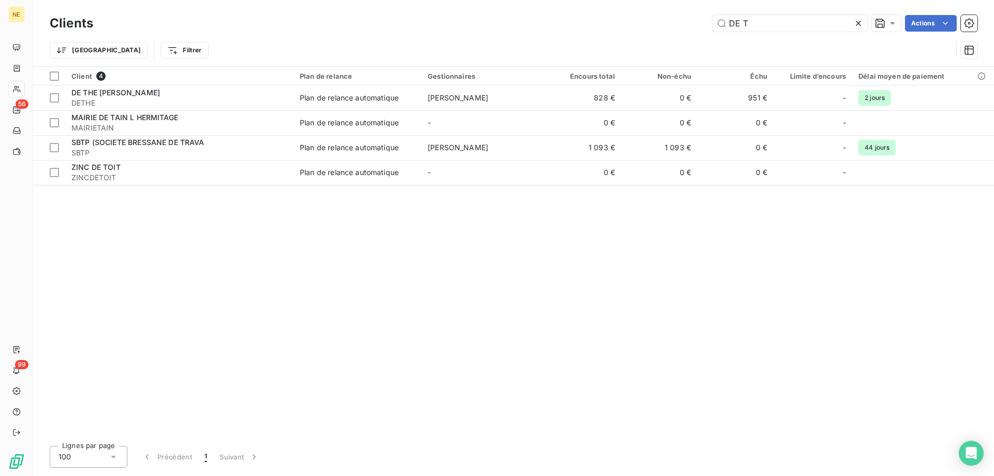
drag, startPoint x: 787, startPoint y: 21, endPoint x: 662, endPoint y: 26, distance: 125.4
click at [662, 26] on div "DE T Actions" at bounding box center [542, 23] width 872 height 17
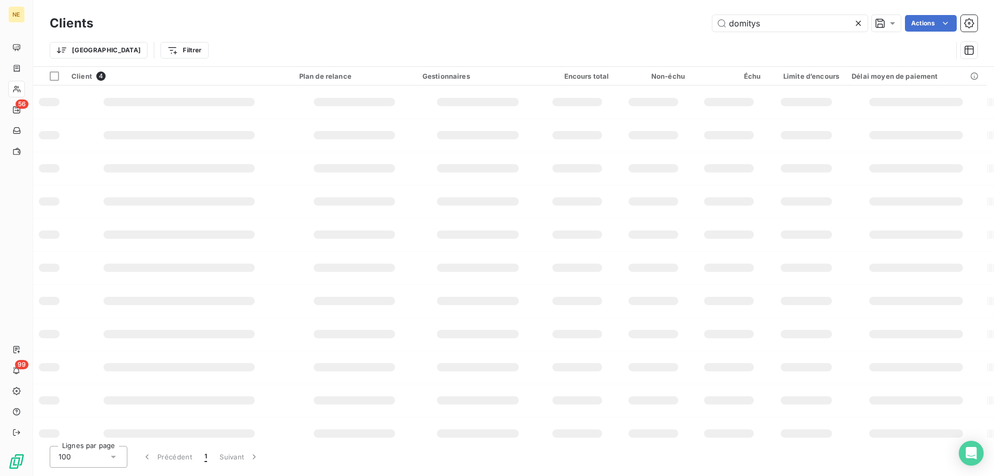
type input "domitys"
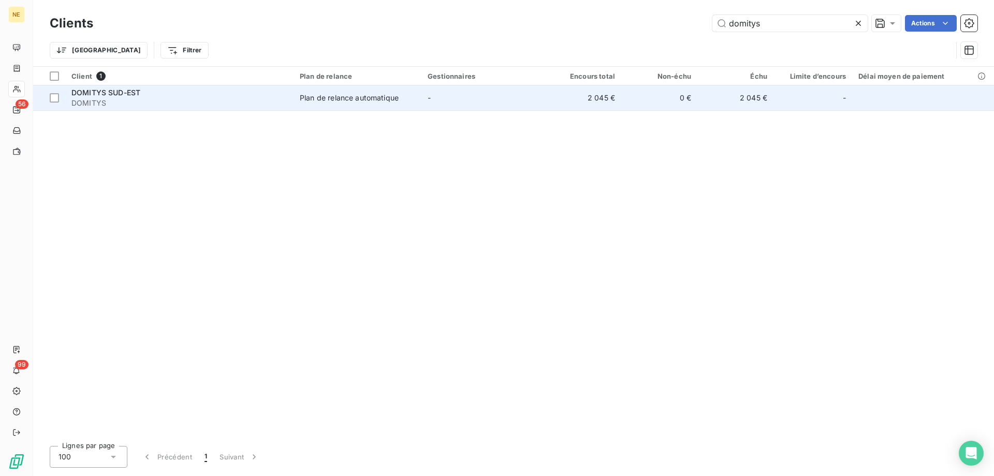
click at [360, 93] on div "Plan de relance automatique" at bounding box center [349, 98] width 99 height 10
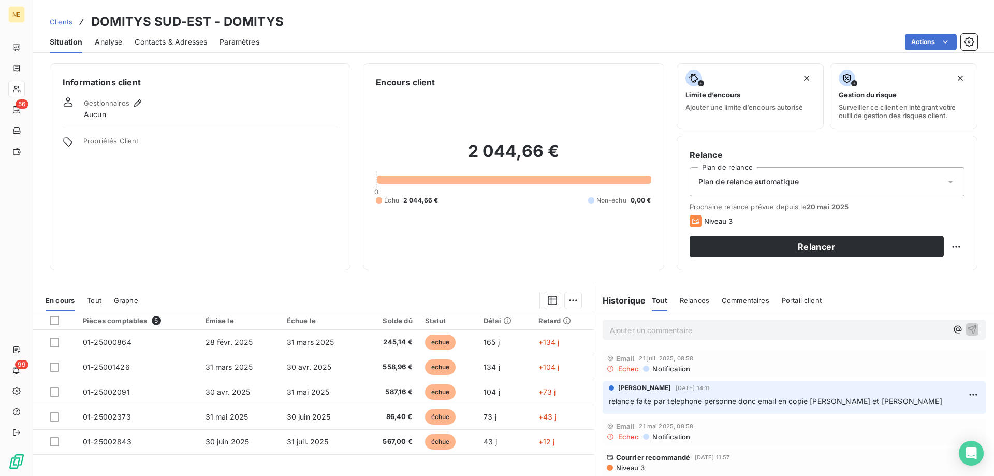
click at [668, 330] on p "Ajouter un commentaire ﻿" at bounding box center [779, 330] width 338 height 13
click at [664, 330] on p "Ajouter un commentaire ﻿" at bounding box center [779, 330] width 338 height 13
click at [635, 312] on div "email envoyé a [PERSON_NAME][MEDICAL_DATA] qui m'a réclamées les factures non r…" at bounding box center [794, 329] width 400 height 36
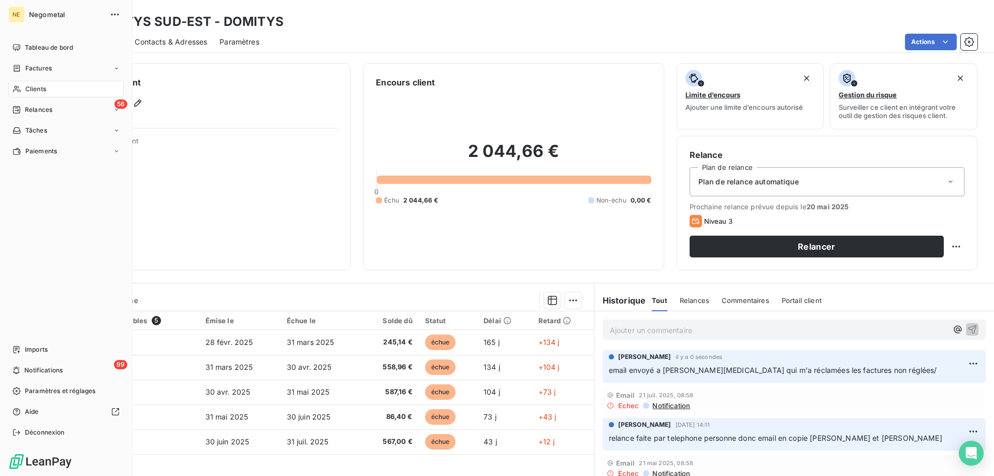
click at [33, 83] on div "Clients" at bounding box center [65, 89] width 115 height 17
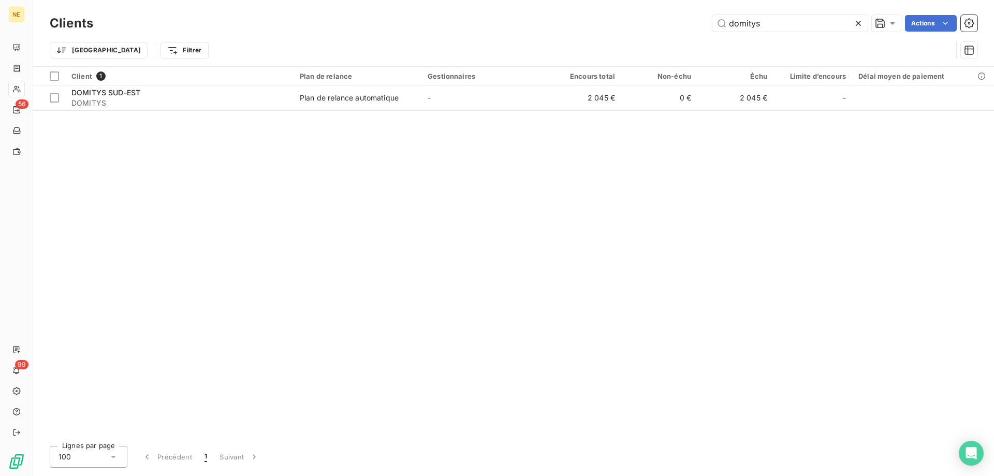
drag, startPoint x: 774, startPoint y: 26, endPoint x: 688, endPoint y: 25, distance: 86.0
click at [688, 25] on div "domitys Actions" at bounding box center [542, 23] width 872 height 17
type input "ecpm"
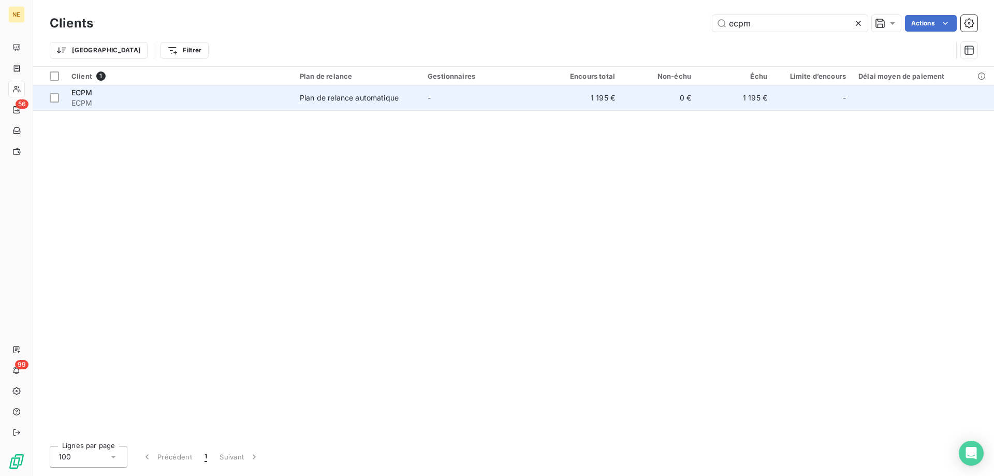
click at [275, 96] on div "ECPM" at bounding box center [179, 92] width 216 height 10
